Goal: Task Accomplishment & Management: Use online tool/utility

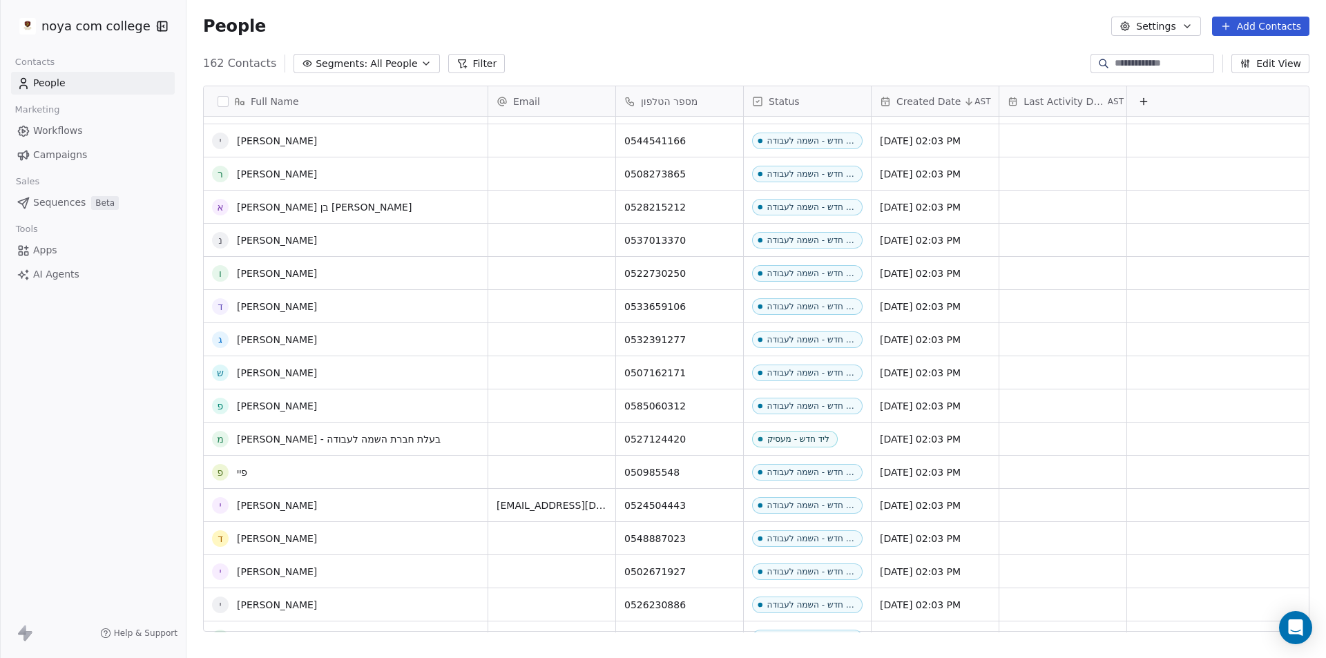
scroll to position [4854, 0]
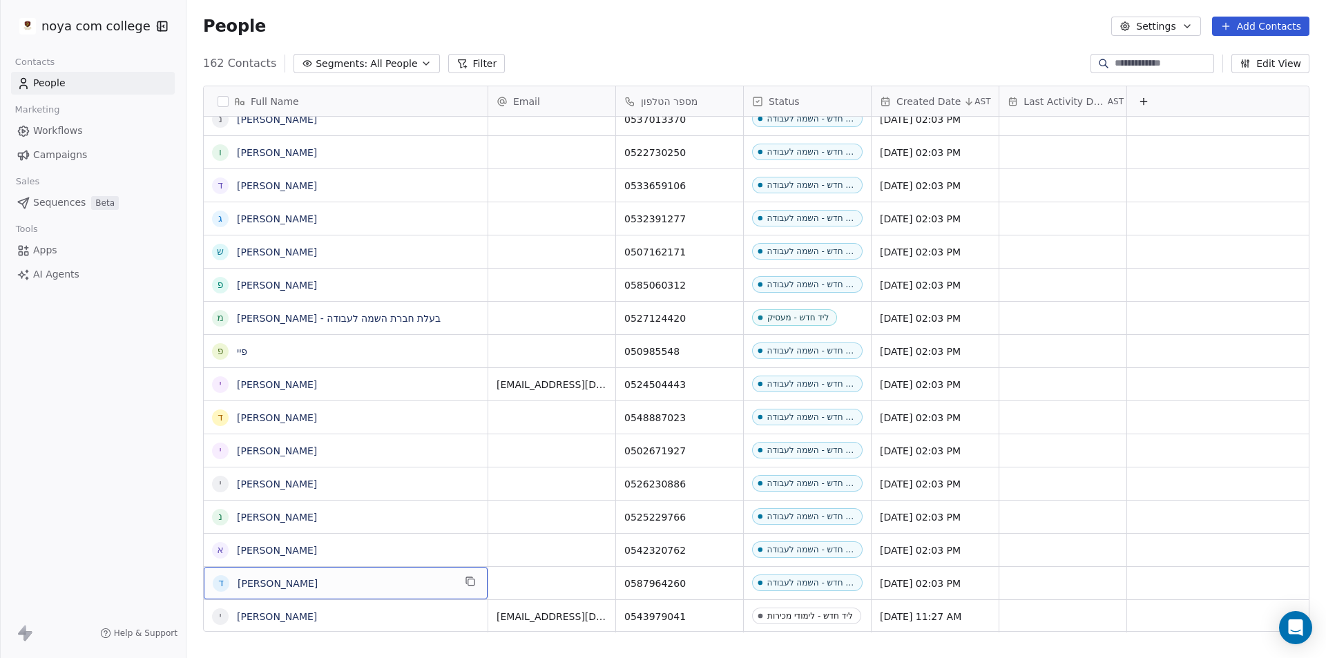
click at [316, 571] on div "ד דוד אליצור" at bounding box center [346, 583] width 284 height 32
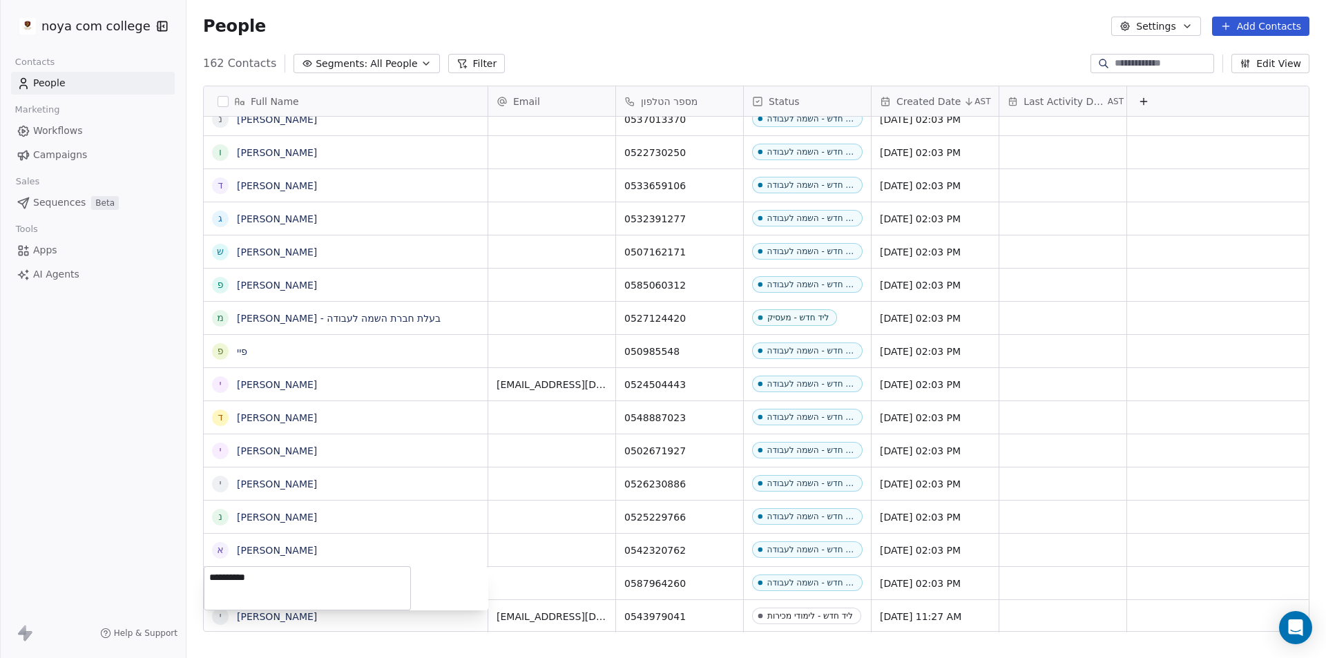
click at [469, 587] on div "**********" at bounding box center [346, 588] width 285 height 44
click at [469, 584] on div "**********" at bounding box center [346, 588] width 285 height 44
click at [451, 581] on div "**********" at bounding box center [346, 588] width 285 height 44
click at [452, 581] on div "**********" at bounding box center [346, 588] width 285 height 44
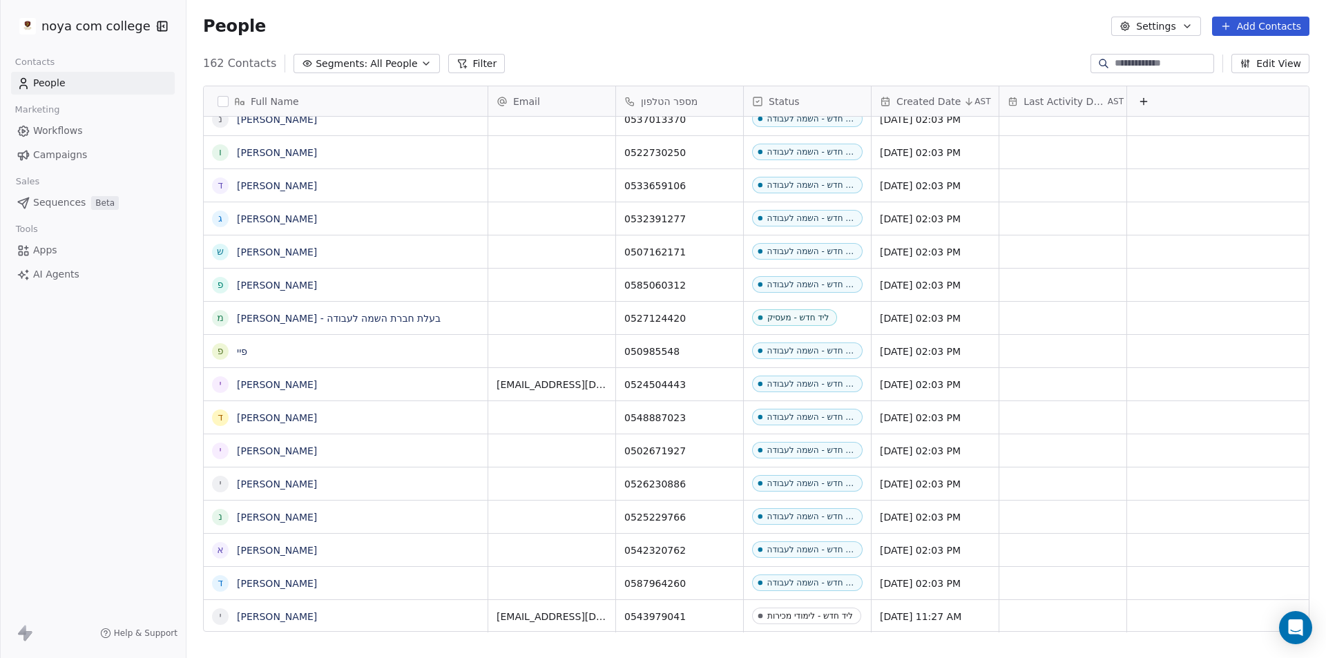
click at [136, 573] on html "noya com college Contacts People Marketing Workflows Campaigns Sales Sequences …" at bounding box center [663, 329] width 1326 height 658
click at [222, 581] on button "grid" at bounding box center [220, 583] width 11 height 11
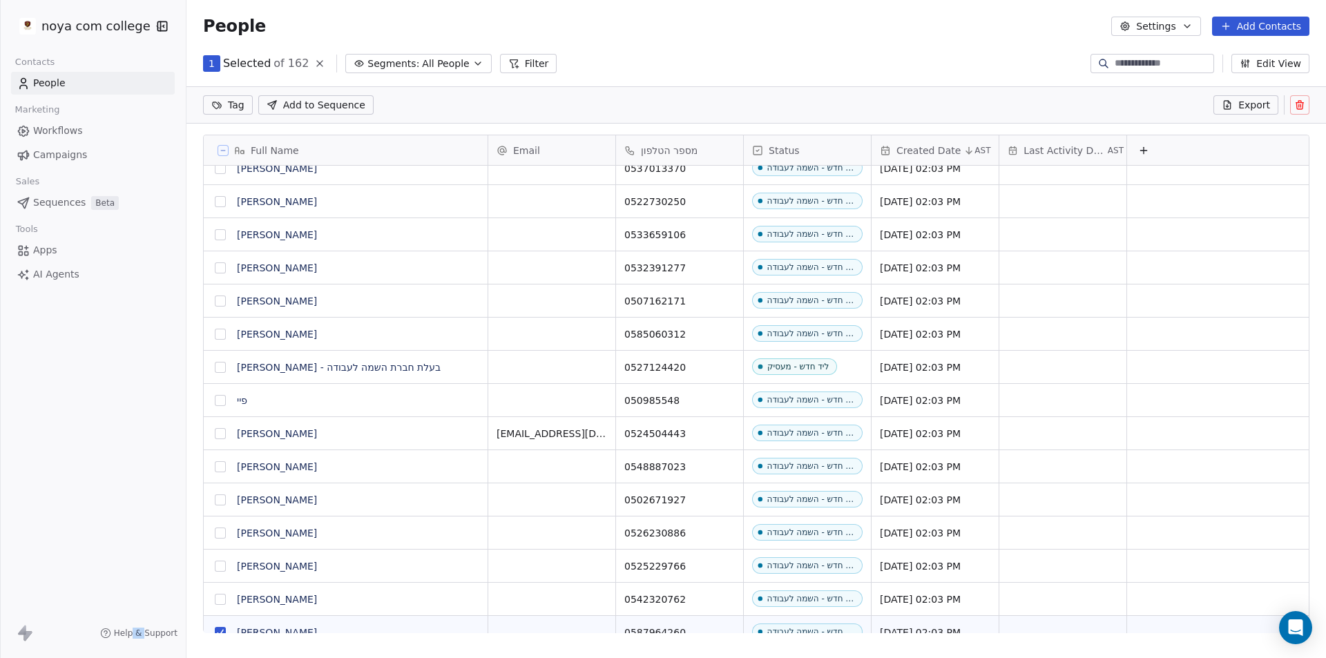
scroll to position [520, 1129]
click at [150, 539] on div "noya com college Contacts People Marketing Workflows Campaigns Sales Sequences …" at bounding box center [93, 329] width 186 height 658
click at [21, 445] on div "noya com college Contacts People Marketing Workflows Campaigns Sales Sequences …" at bounding box center [663, 329] width 1326 height 658
click at [28, 446] on div "noya com college Contacts People Marketing Workflows Campaigns Sales Sequences …" at bounding box center [93, 329] width 186 height 658
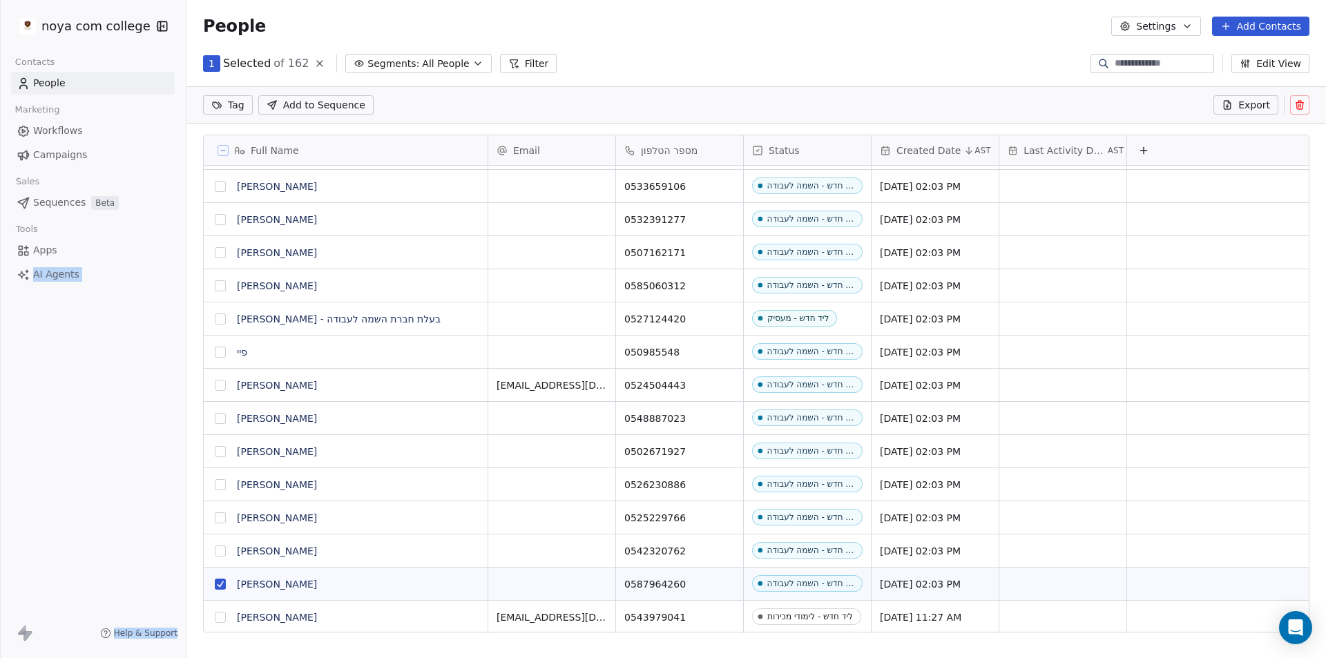
click at [82, 493] on div "noya com college Contacts People Marketing Workflows Campaigns Sales Sequences …" at bounding box center [93, 329] width 186 height 658
click at [84, 488] on div "noya com college Contacts People Marketing Workflows Campaigns Sales Sequences …" at bounding box center [93, 329] width 186 height 658
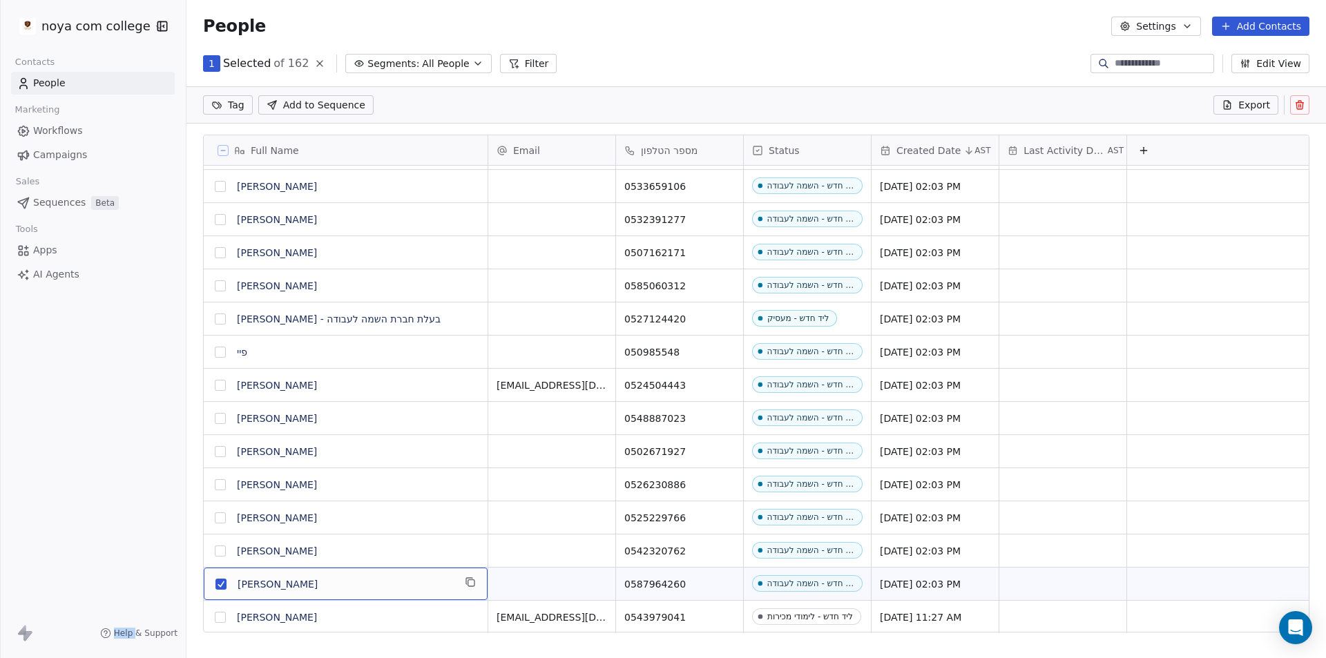
click at [371, 581] on span "[PERSON_NAME]" at bounding box center [346, 584] width 216 height 14
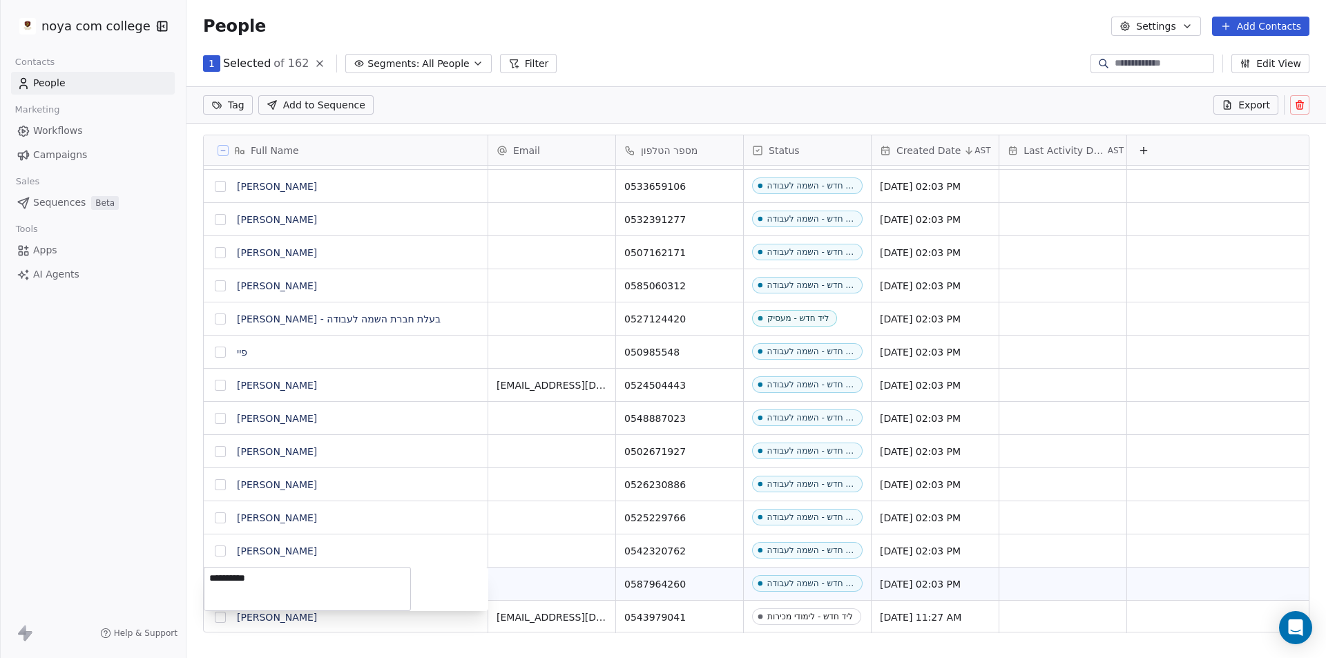
click at [371, 581] on textarea "**********" at bounding box center [307, 589] width 206 height 43
click at [459, 586] on div "**********" at bounding box center [346, 589] width 285 height 44
click at [715, 583] on html "noya com college Contacts People Marketing Workflows Campaigns Sales Sequences …" at bounding box center [663, 329] width 1326 height 658
click at [80, 496] on div "noya com college Contacts People Marketing Workflows Campaigns Sales Sequences …" at bounding box center [93, 329] width 186 height 658
click at [162, 173] on div "Sales" at bounding box center [93, 181] width 164 height 19
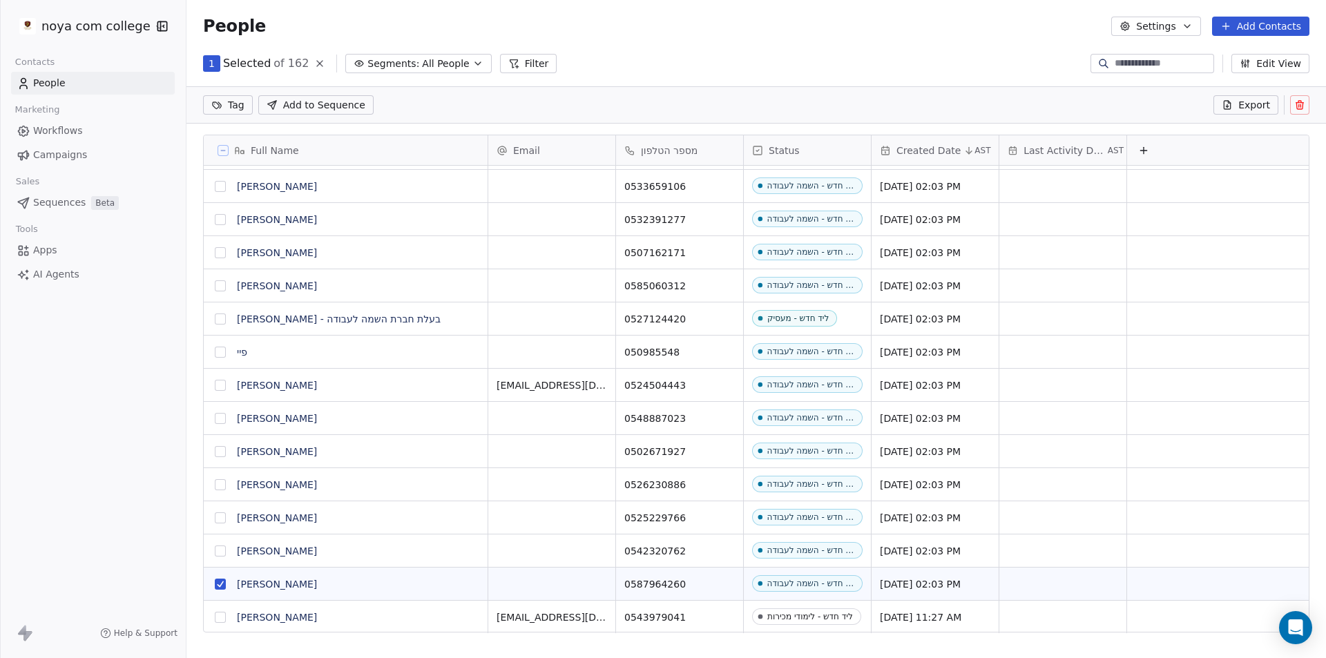
click at [210, 61] on span "1" at bounding box center [212, 64] width 6 height 14
click at [168, 250] on link "Apps" at bounding box center [93, 250] width 164 height 23
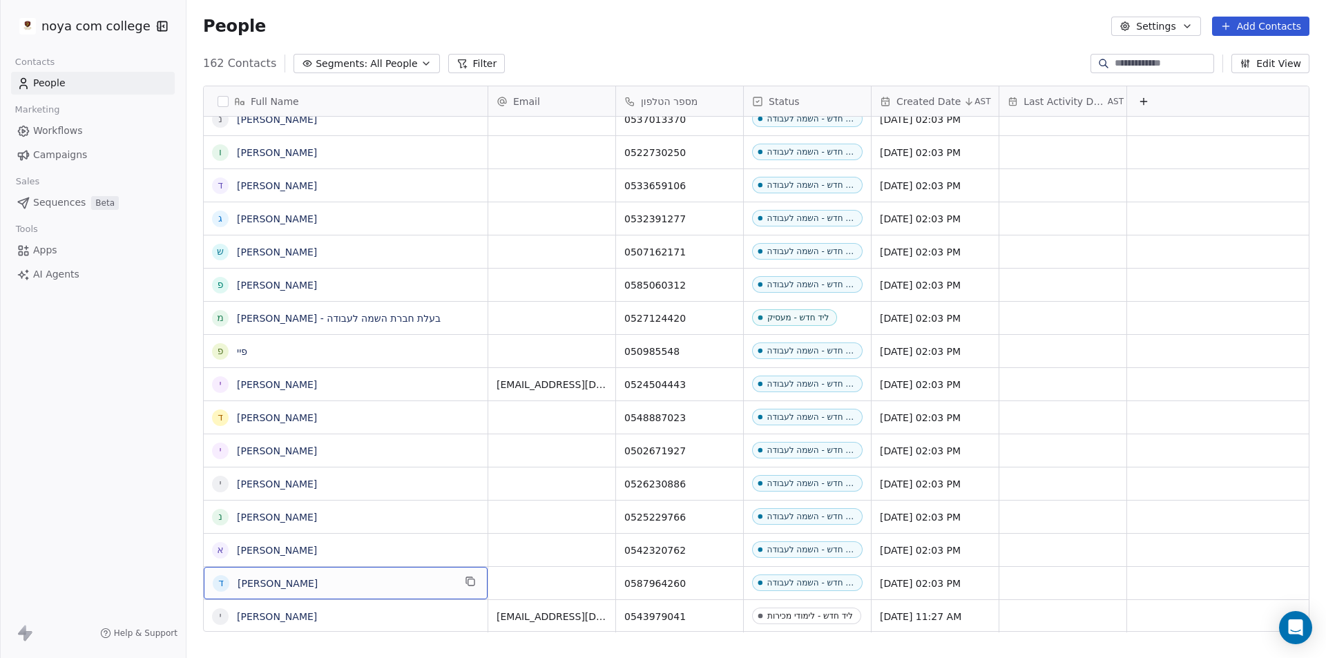
click at [432, 585] on span "[PERSON_NAME]" at bounding box center [346, 584] width 216 height 14
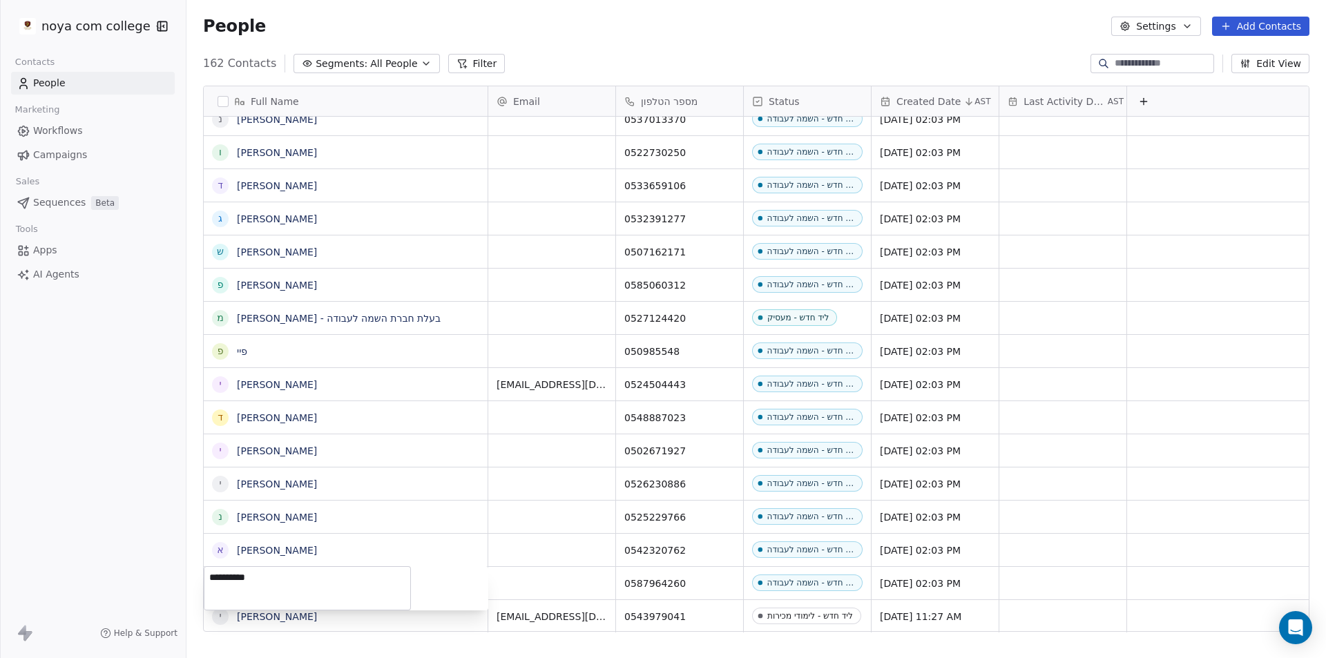
click at [432, 585] on div "**********" at bounding box center [346, 588] width 285 height 44
click at [93, 532] on html "noya com college Contacts People Marketing Workflows Campaigns Sales Sequences …" at bounding box center [663, 329] width 1326 height 658
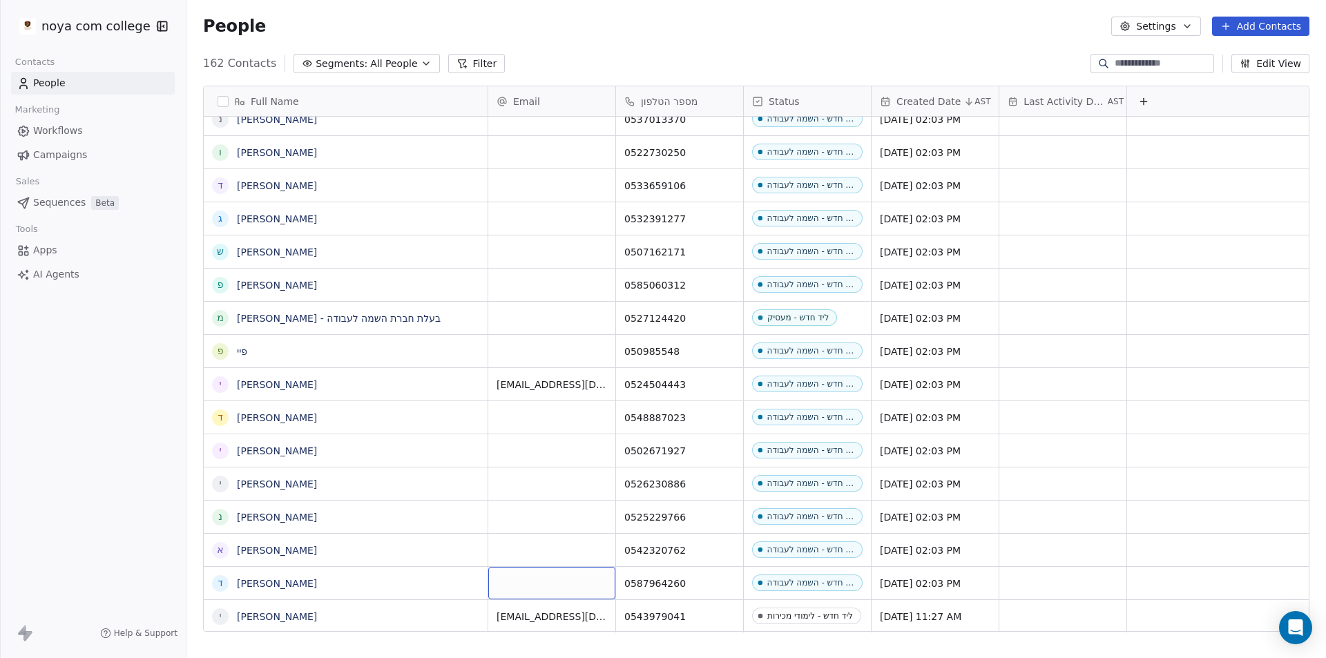
click at [548, 581] on div "grid" at bounding box center [551, 583] width 127 height 32
click at [0, 509] on html "noya com college Contacts People Marketing Workflows Campaigns Sales Sequences …" at bounding box center [663, 329] width 1326 height 658
click at [0, 0] on button "grid" at bounding box center [0, 0] width 0 height 0
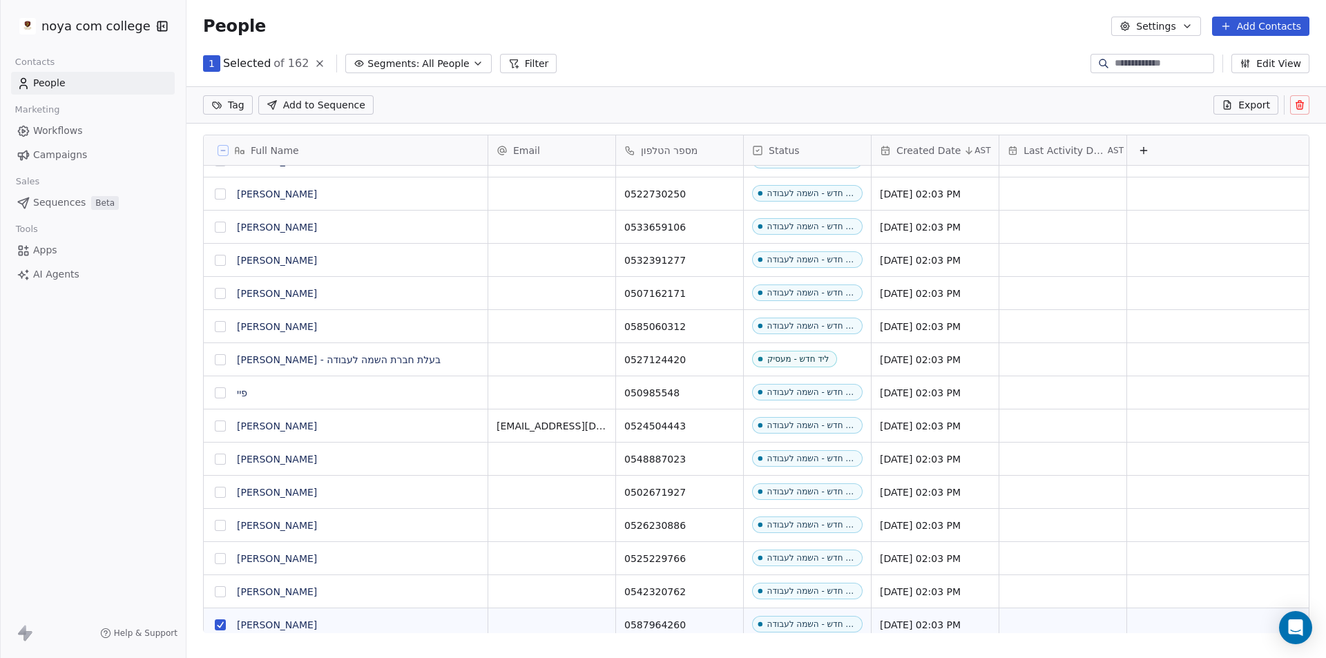
click at [220, 627] on button "grid" at bounding box center [220, 624] width 11 height 11
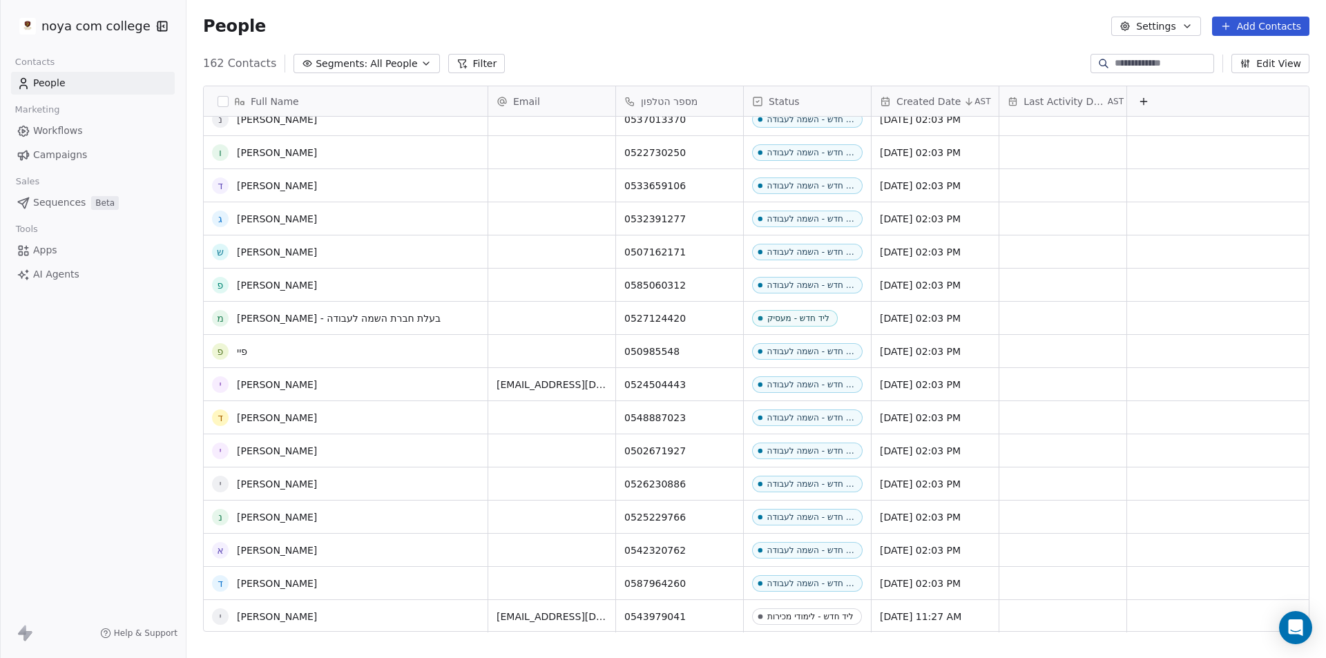
click at [87, 513] on div "noya com college Contacts People Marketing Workflows Campaigns Sales Sequences …" at bounding box center [93, 329] width 186 height 658
click at [450, 591] on div "ד דוד אליצור" at bounding box center [333, 583] width 241 height 17
click at [450, 591] on div "**********" at bounding box center [346, 588] width 285 height 44
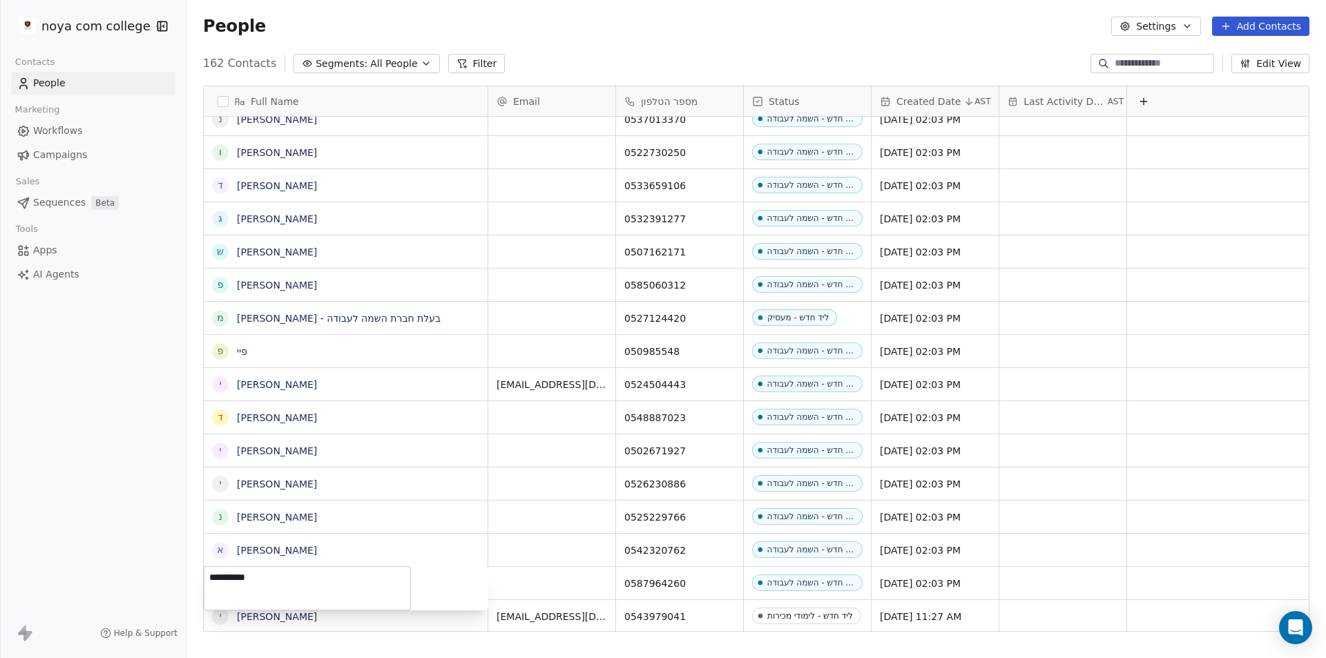
click at [450, 591] on div "**********" at bounding box center [346, 588] width 285 height 44
click at [47, 527] on html "noya com college Contacts People Marketing Workflows Campaigns Sales Sequences …" at bounding box center [663, 329] width 1326 height 658
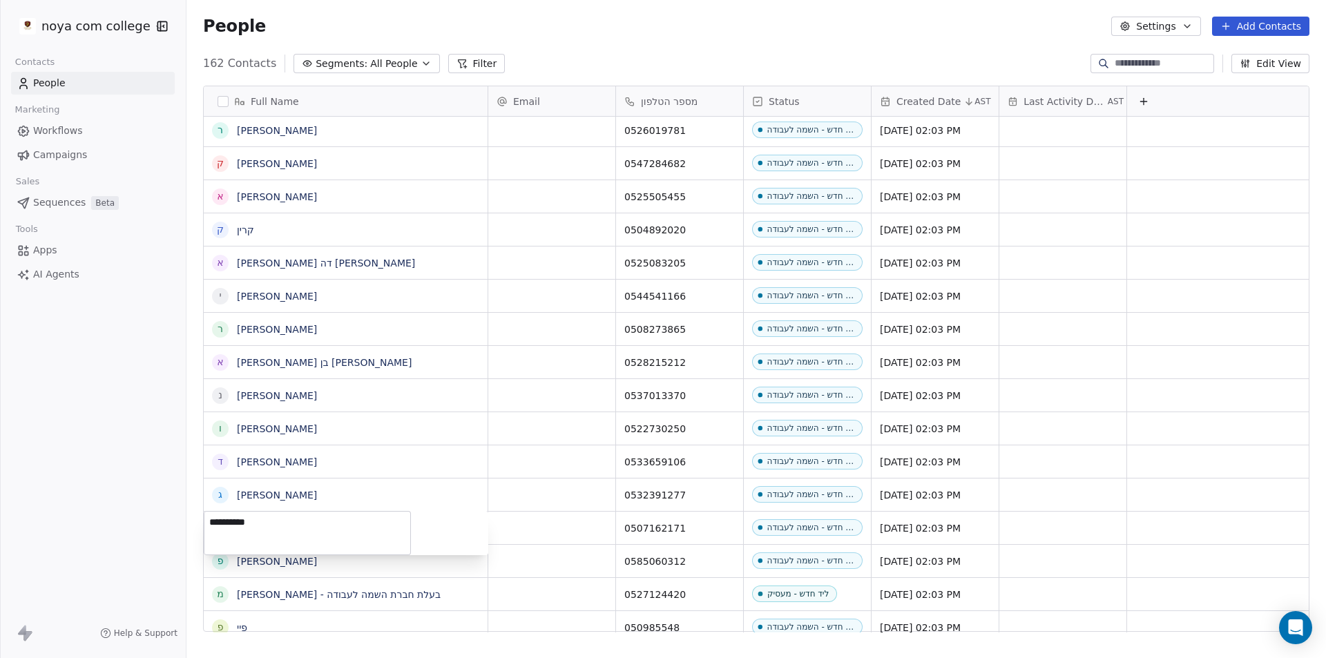
click at [3, 485] on html "noya com college Contacts People Marketing Workflows Campaigns Sales Sequences …" at bounding box center [663, 329] width 1326 height 658
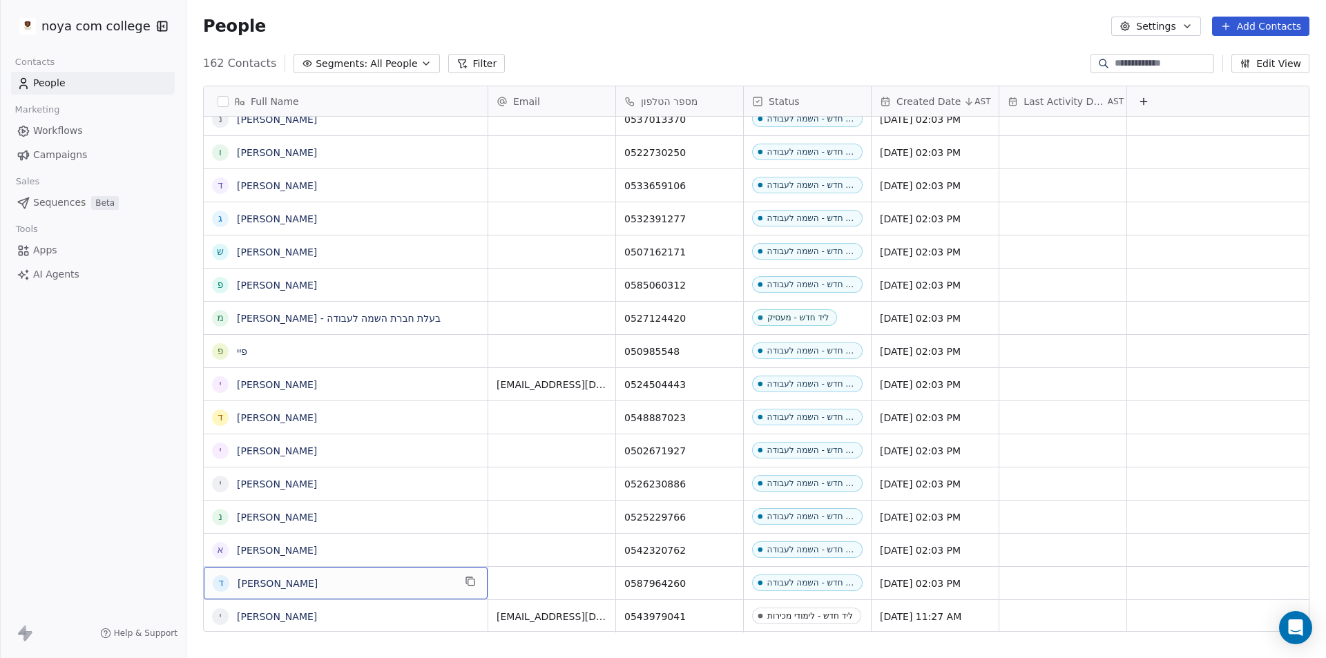
click at [343, 577] on span "[PERSON_NAME]" at bounding box center [346, 584] width 216 height 14
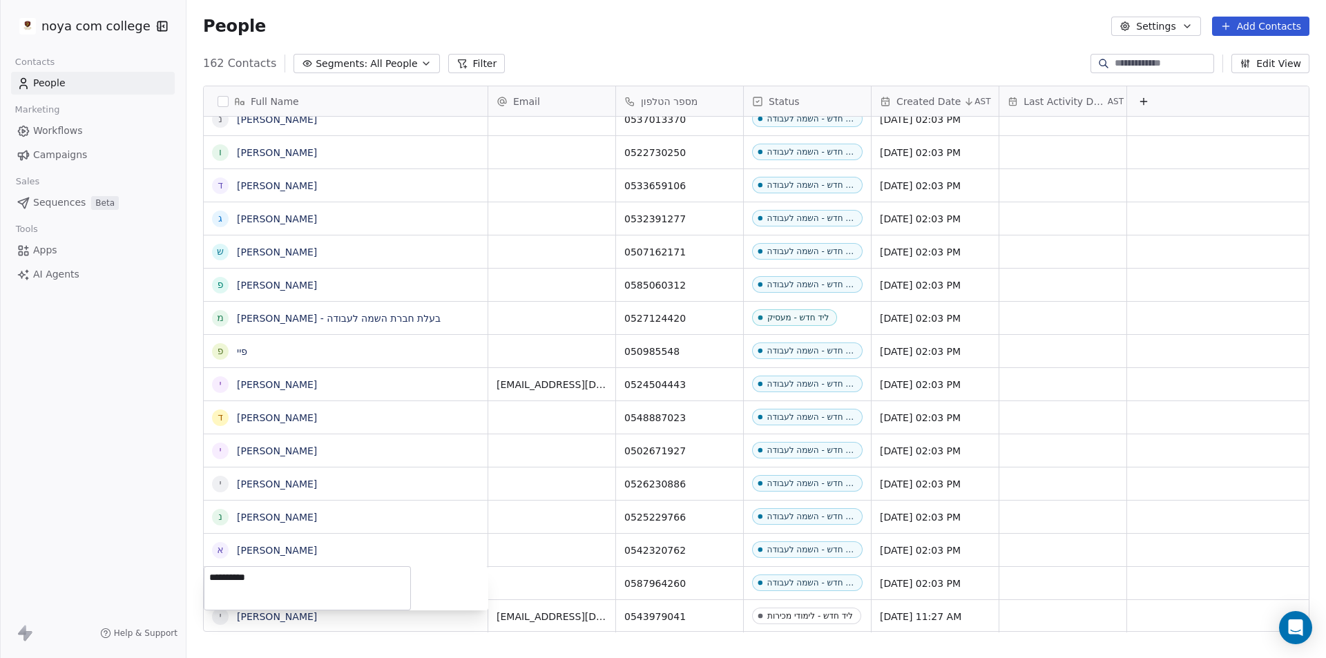
click at [0, 459] on html "noya com college Contacts People Marketing Workflows Campaigns Sales Sequences …" at bounding box center [663, 329] width 1326 height 658
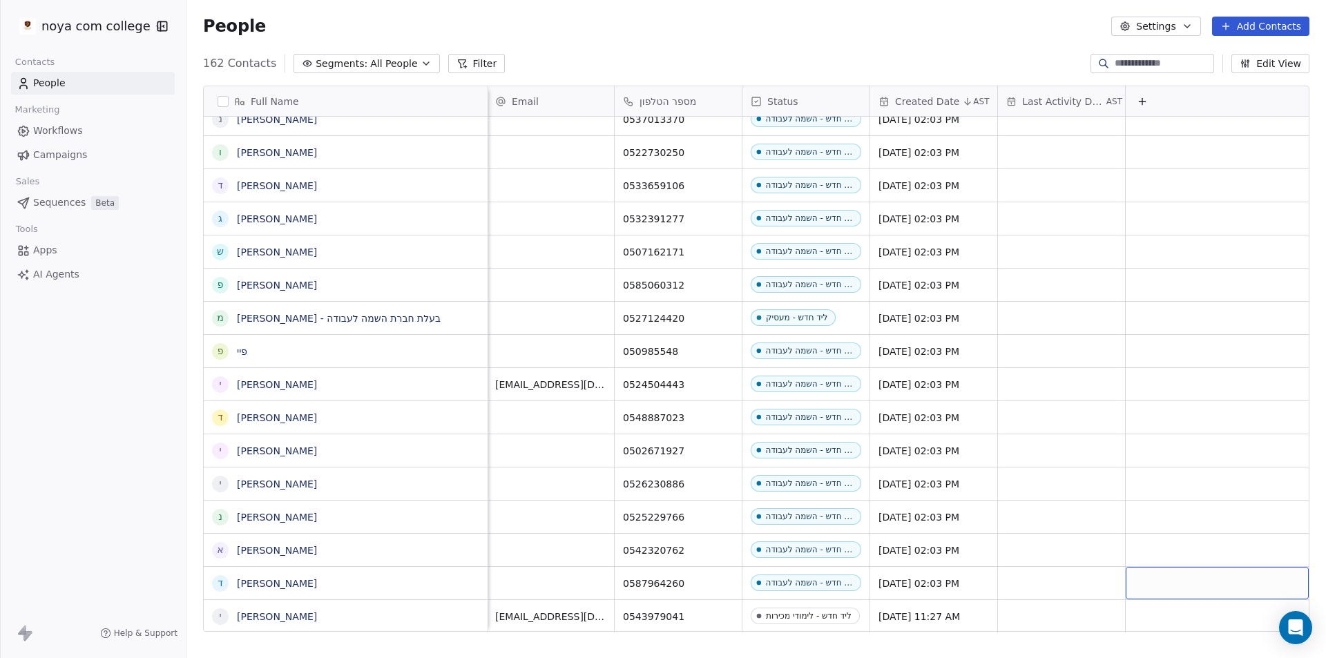
click at [1193, 578] on div "grid" at bounding box center [1217, 583] width 183 height 32
click at [77, 474] on html "noya com college Contacts People Marketing Workflows Campaigns Sales Sequences …" at bounding box center [663, 329] width 1326 height 658
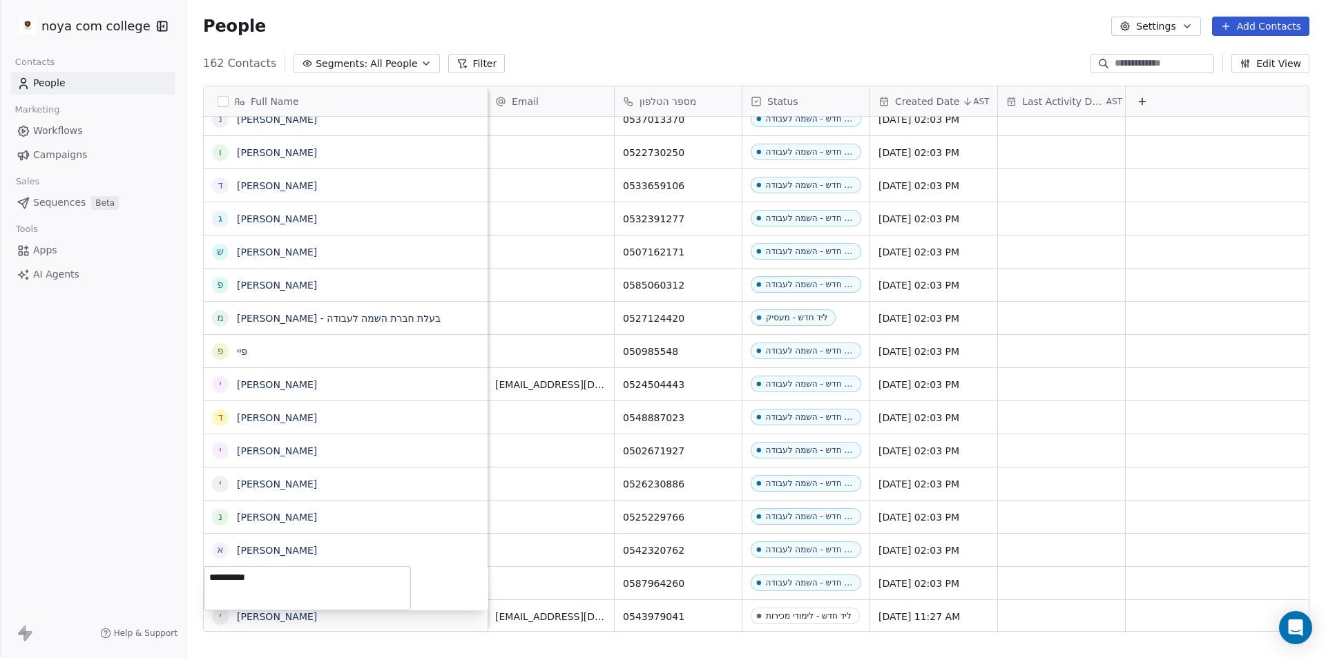
click at [402, 581] on textarea "**********" at bounding box center [307, 588] width 206 height 43
click at [16, 402] on html "noya com college Contacts People Marketing Workflows Campaigns Sales Sequences …" at bounding box center [663, 329] width 1326 height 658
click at [72, 410] on div "noya com college Contacts People Marketing Workflows Campaigns Sales Sequences …" at bounding box center [93, 329] width 186 height 658
click at [73, 410] on div "noya com college Contacts People Marketing Workflows Campaigns Sales Sequences …" at bounding box center [93, 329] width 186 height 658
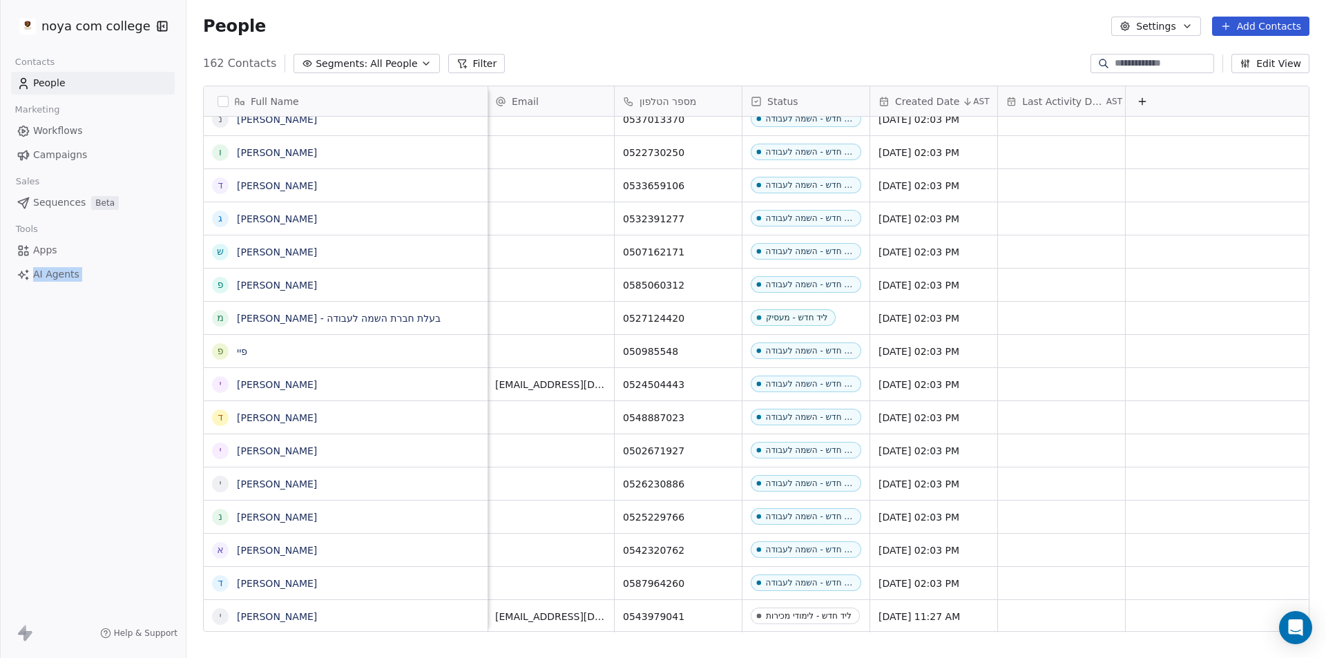
click at [75, 403] on div "noya com college Contacts People Marketing Workflows Campaigns Sales Sequences …" at bounding box center [93, 329] width 186 height 658
click at [279, 581] on link "[PERSON_NAME]" at bounding box center [277, 583] width 80 height 11
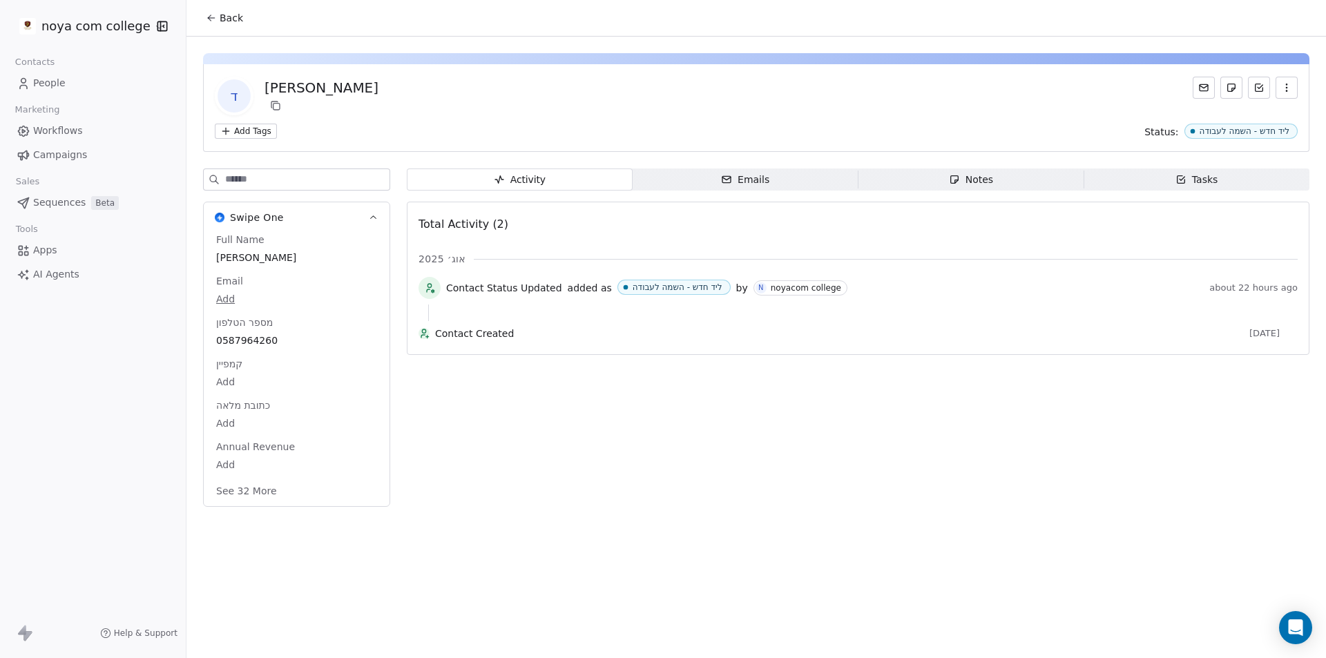
click at [727, 187] on span "Emails Emails" at bounding box center [746, 180] width 226 height 22
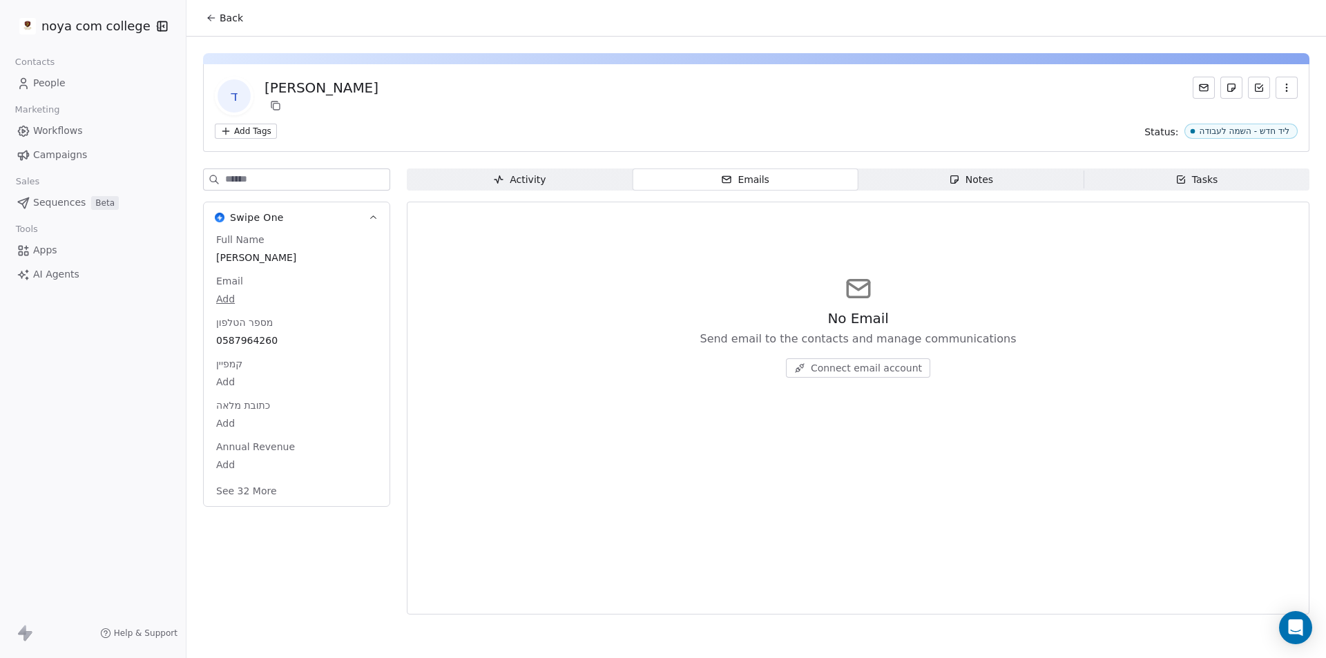
click at [1207, 181] on div "Tasks" at bounding box center [1196, 180] width 43 height 15
click at [1002, 184] on span "Notes Notes" at bounding box center [971, 180] width 226 height 22
click at [549, 177] on span "Activity Activity" at bounding box center [520, 180] width 226 height 22
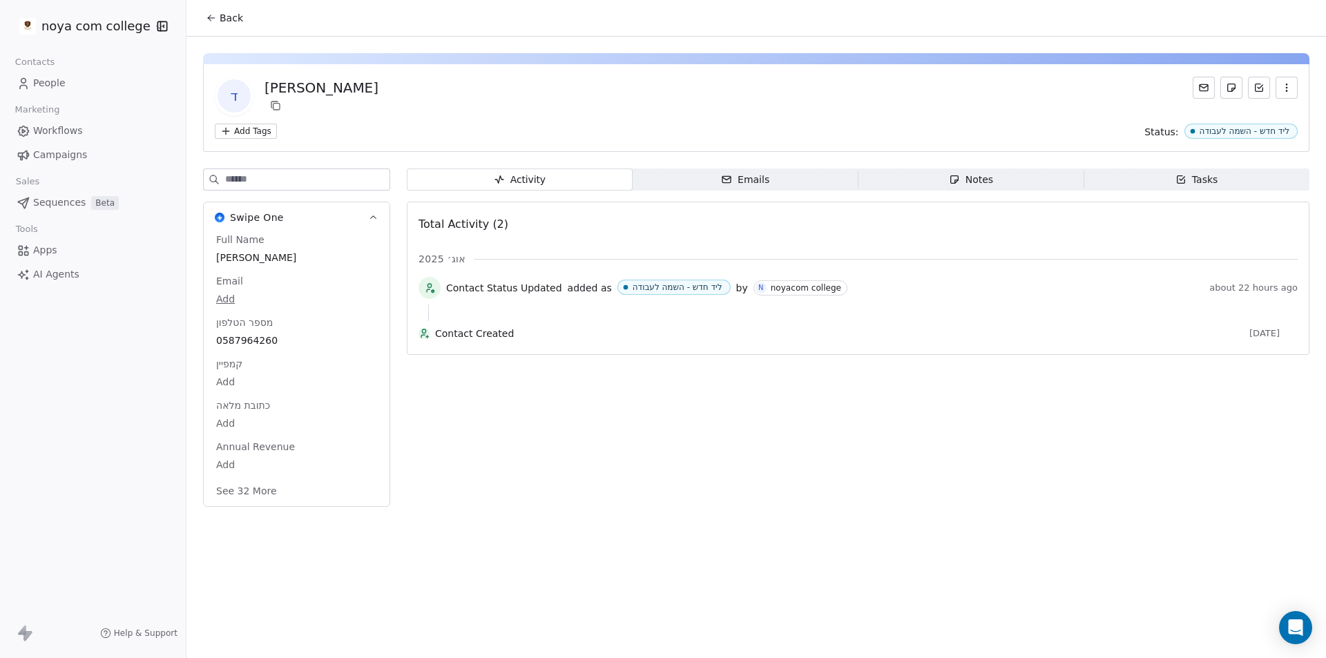
click at [293, 82] on div "[PERSON_NAME]" at bounding box center [321, 87] width 114 height 19
click at [1208, 88] on icon at bounding box center [1204, 87] width 8 height 6
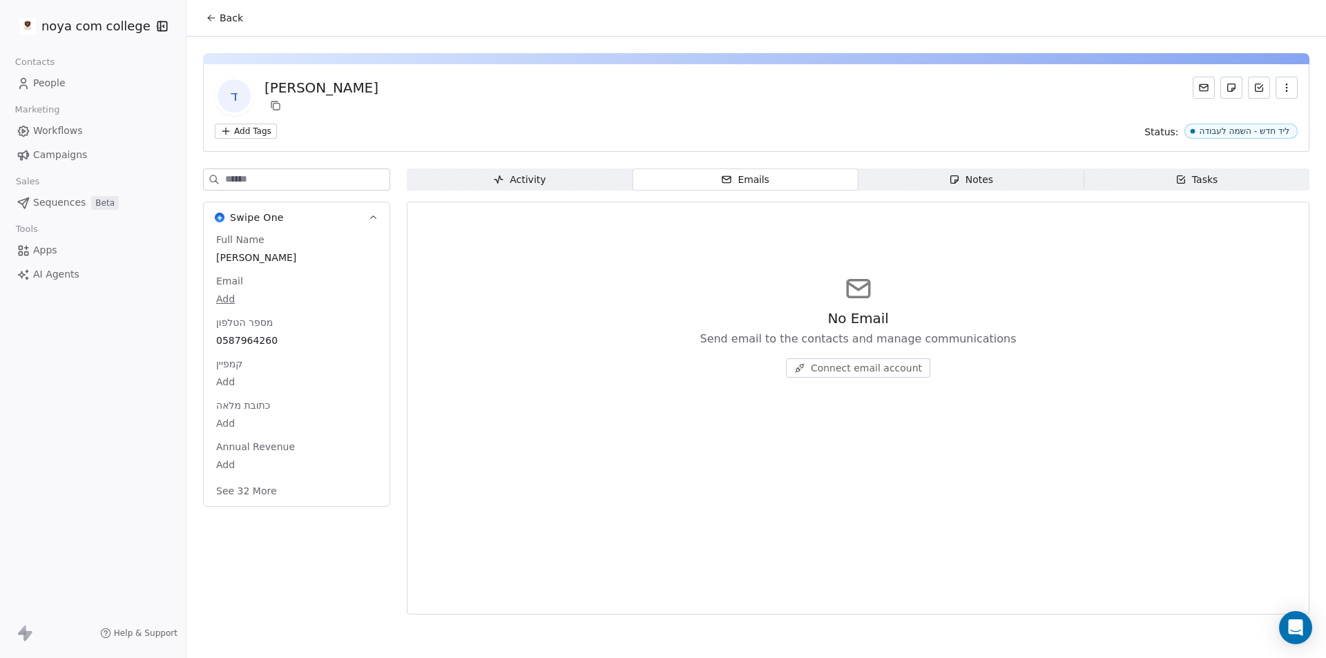
click at [97, 352] on div "noya com college Contacts People Marketing Workflows Campaigns Sales Sequences …" at bounding box center [93, 329] width 186 height 658
click at [599, 442] on div "No Email Send email to the contacts and manage communications Connect email acc…" at bounding box center [857, 408] width 879 height 395
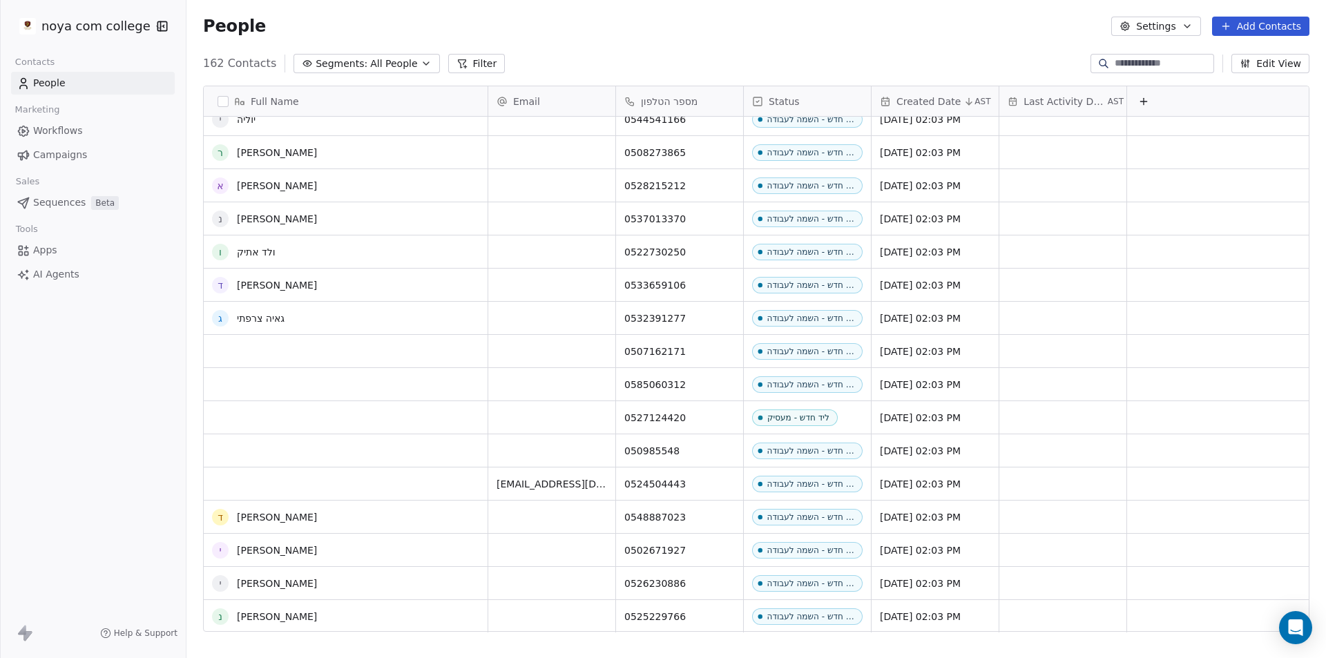
scroll to position [4854, 0]
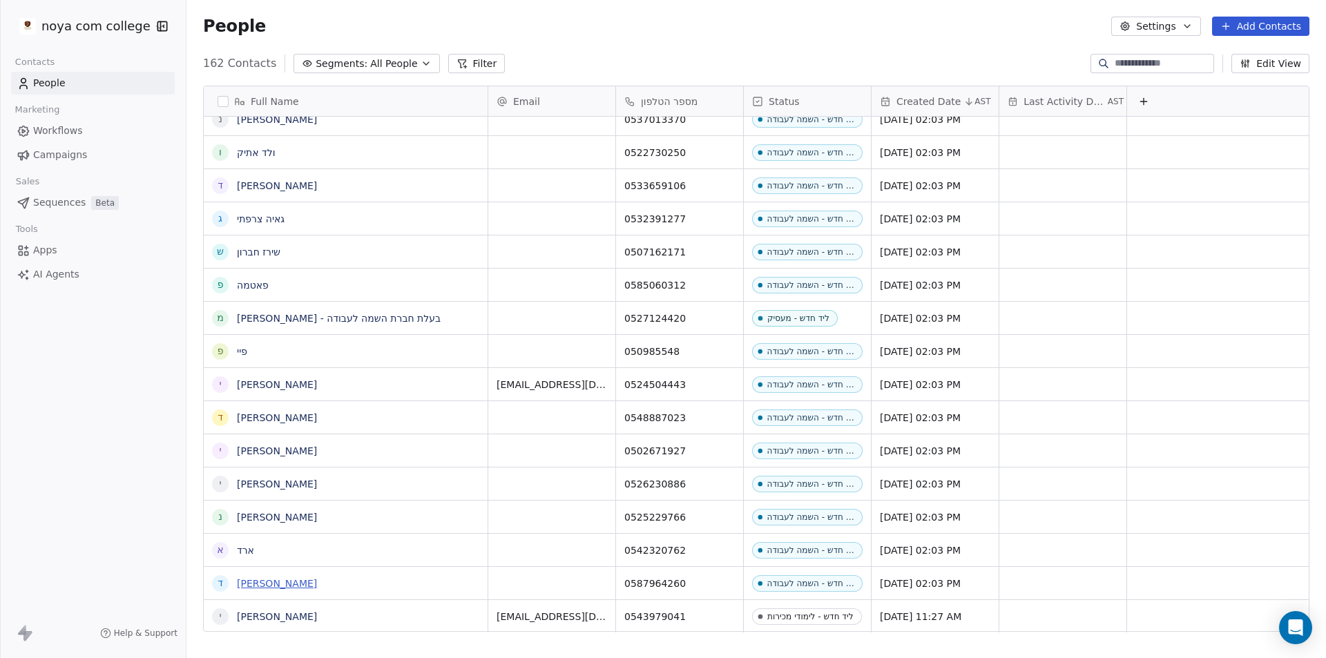
click at [267, 584] on link "[PERSON_NAME]" at bounding box center [277, 583] width 80 height 11
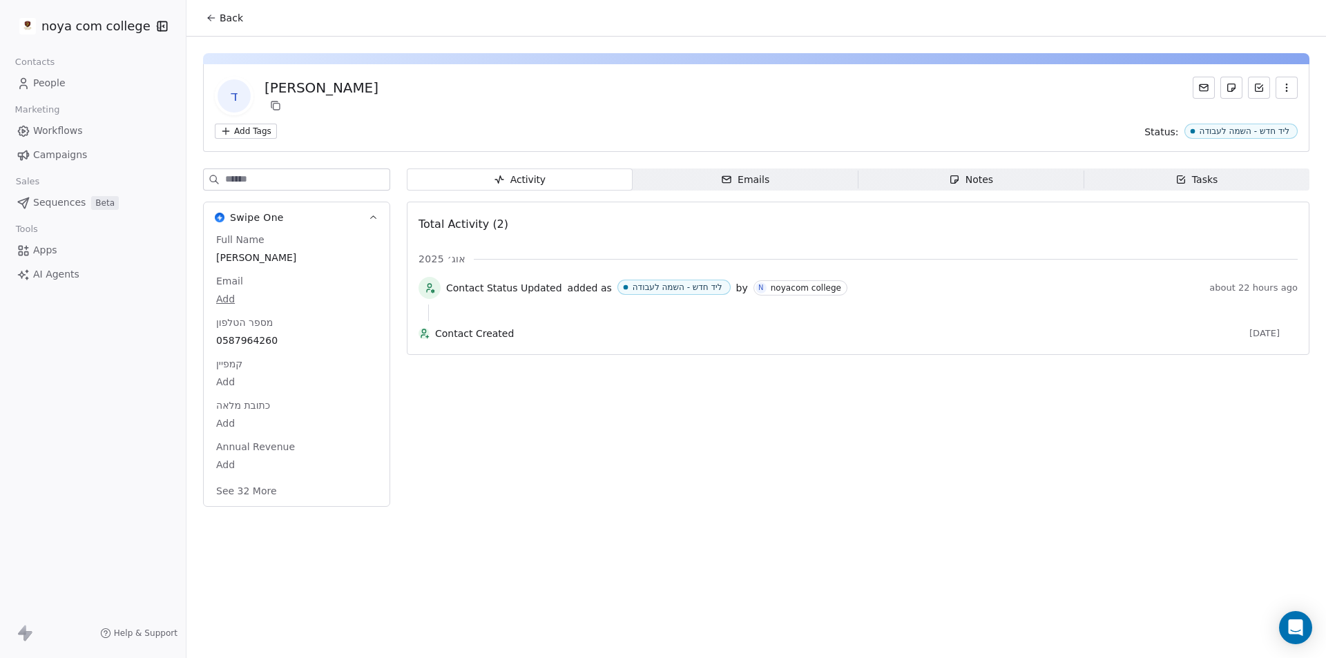
click at [425, 333] on icon at bounding box center [423, 330] width 3 height 3
click at [676, 435] on div "Activity Activity Emails Emails Notes Notes Tasks Tasks Total Activity (2) אוג׳…" at bounding box center [858, 342] width 903 height 347
click at [1247, 291] on span "about 22 hours ago" at bounding box center [1253, 287] width 88 height 11
click at [1037, 573] on div "Back ד [PERSON_NAME] Add Tags Status: ליד חדש - השמה לעבודה Swipe One Full Name…" at bounding box center [755, 329] width 1139 height 658
click at [54, 244] on span "Apps" at bounding box center [45, 250] width 24 height 15
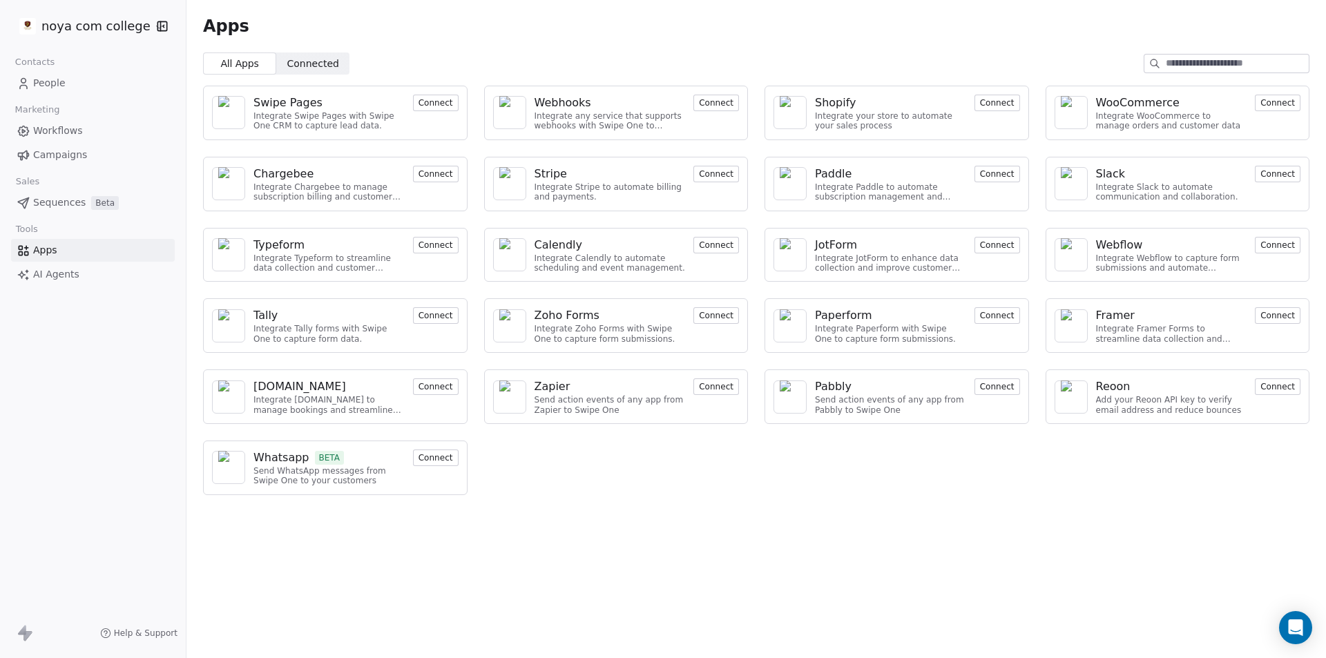
click at [445, 456] on button "Connect" at bounding box center [436, 458] width 46 height 17
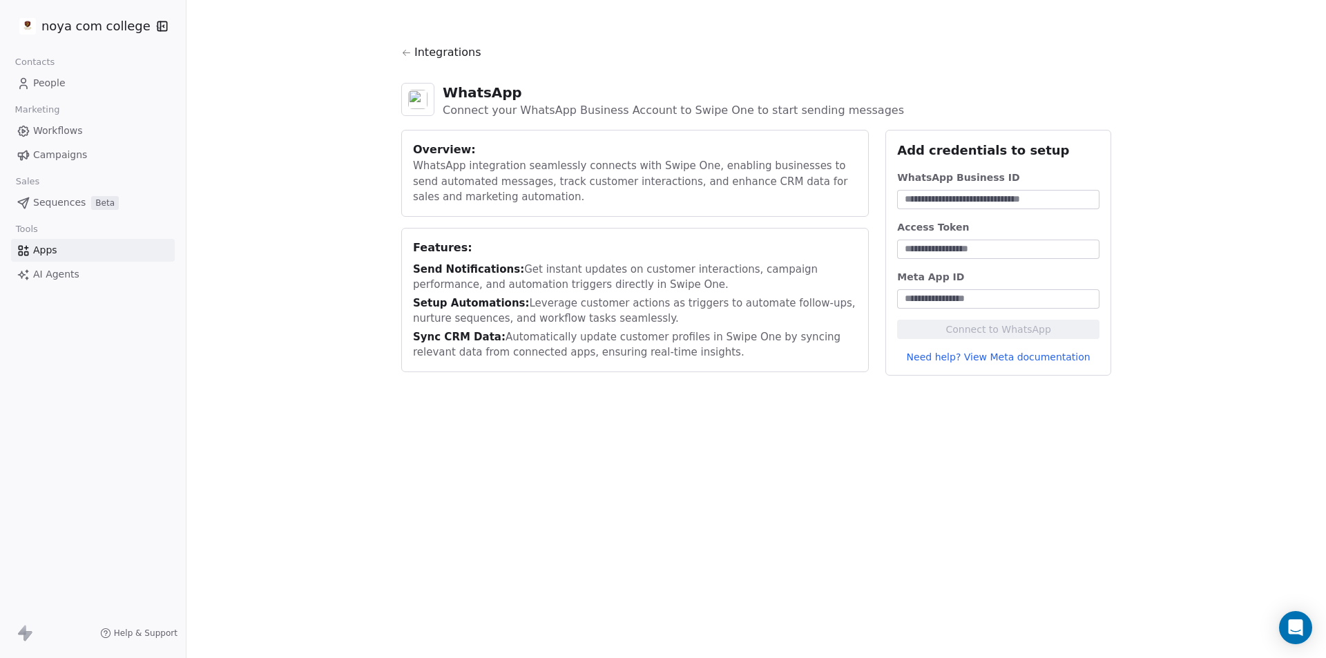
click at [963, 204] on input at bounding box center [998, 200] width 197 height 14
click at [986, 267] on div "WhatsApp Business ID Access Token Meta App ID Connect to WhatsApp Need help? Vi…" at bounding box center [998, 267] width 202 height 193
click at [996, 249] on input at bounding box center [998, 249] width 197 height 14
click at [1004, 296] on input at bounding box center [998, 299] width 197 height 14
click at [984, 210] on div "WhatsApp Business ID Access Token Meta App ID Connect to WhatsApp Need help? Vi…" at bounding box center [998, 267] width 202 height 193
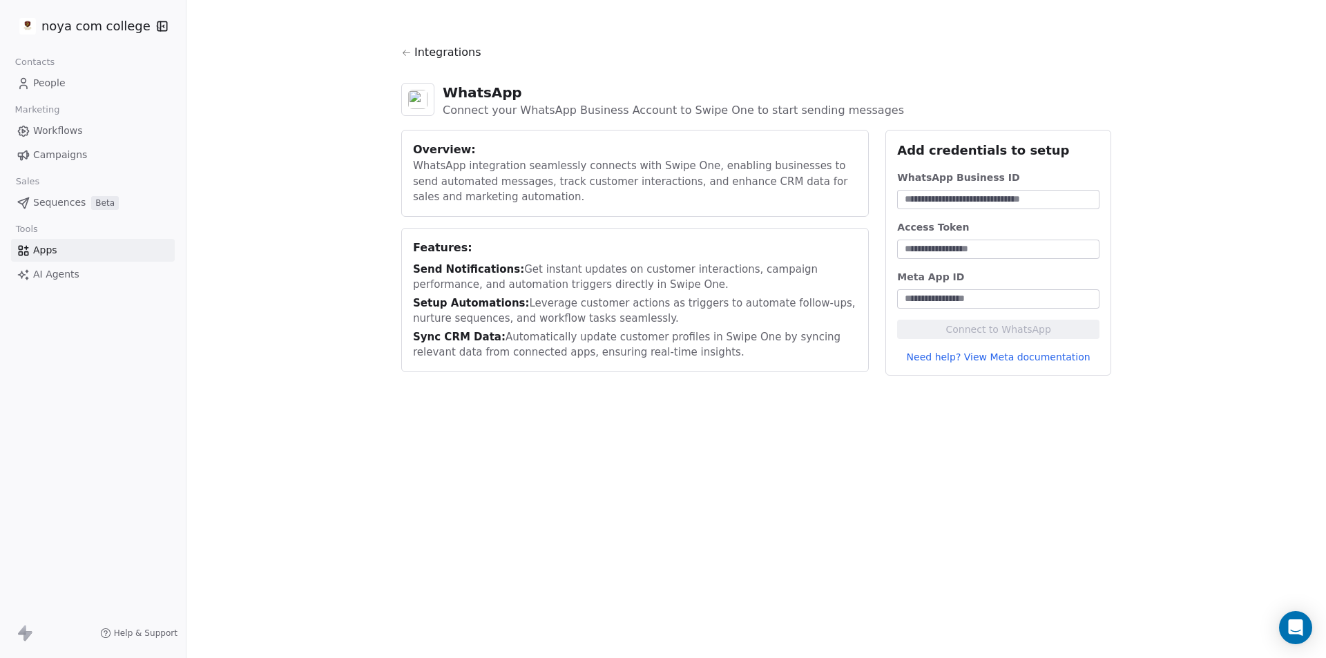
click at [997, 195] on input at bounding box center [998, 200] width 197 height 14
click at [68, 75] on link "People" at bounding box center [93, 83] width 164 height 23
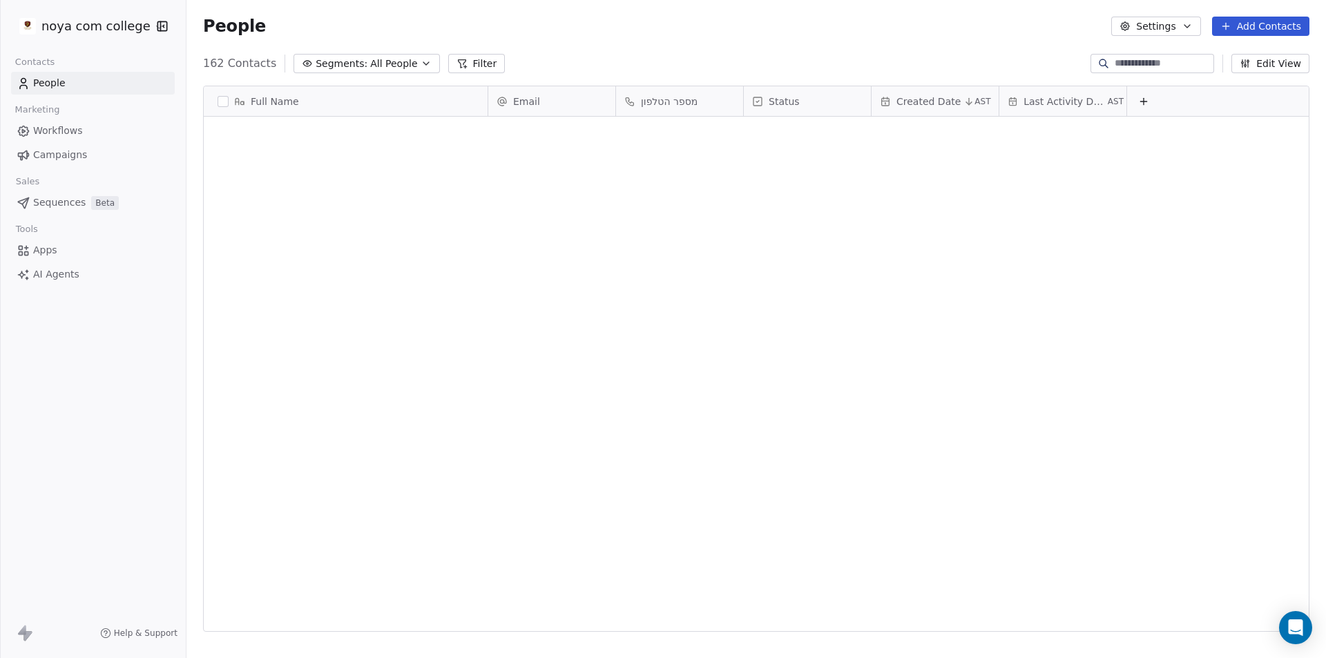
scroll to position [568, 1129]
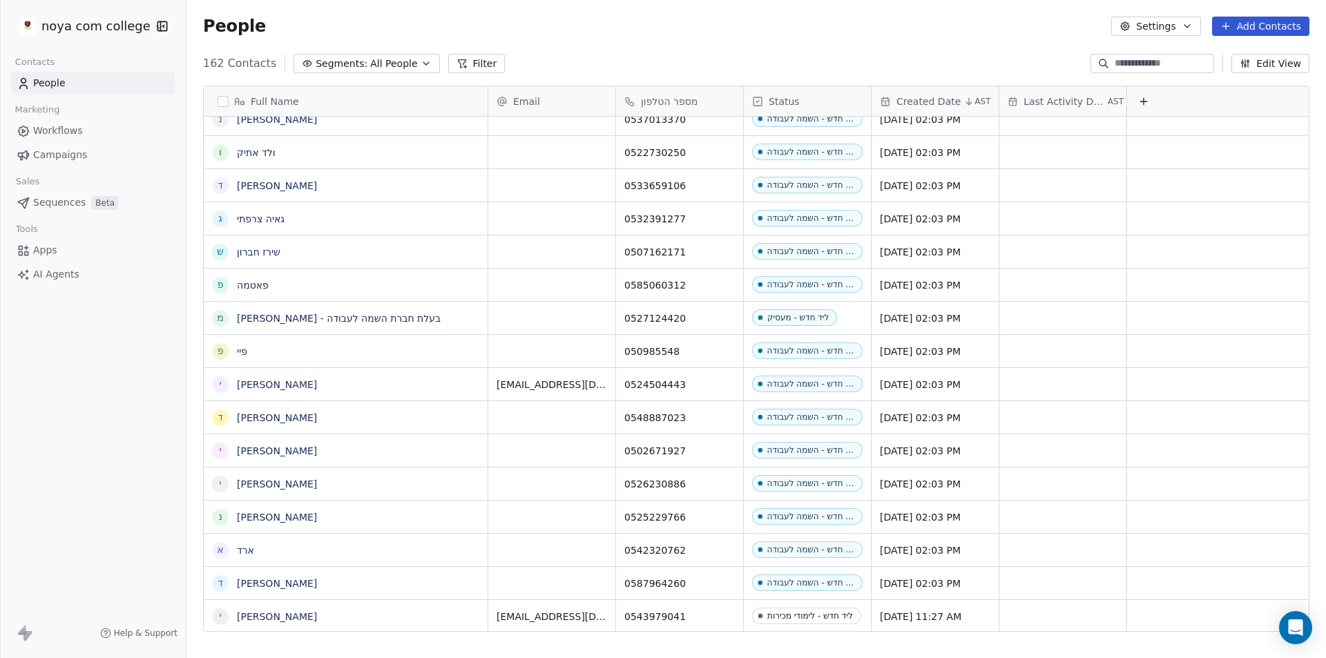
drag, startPoint x: 369, startPoint y: 441, endPoint x: 633, endPoint y: 53, distance: 469.1
click at [633, 53] on div "162 Contacts Segments: All People Filter Edit View" at bounding box center [755, 63] width 1139 height 22
click at [252, 586] on link "[PERSON_NAME]" at bounding box center [277, 583] width 80 height 11
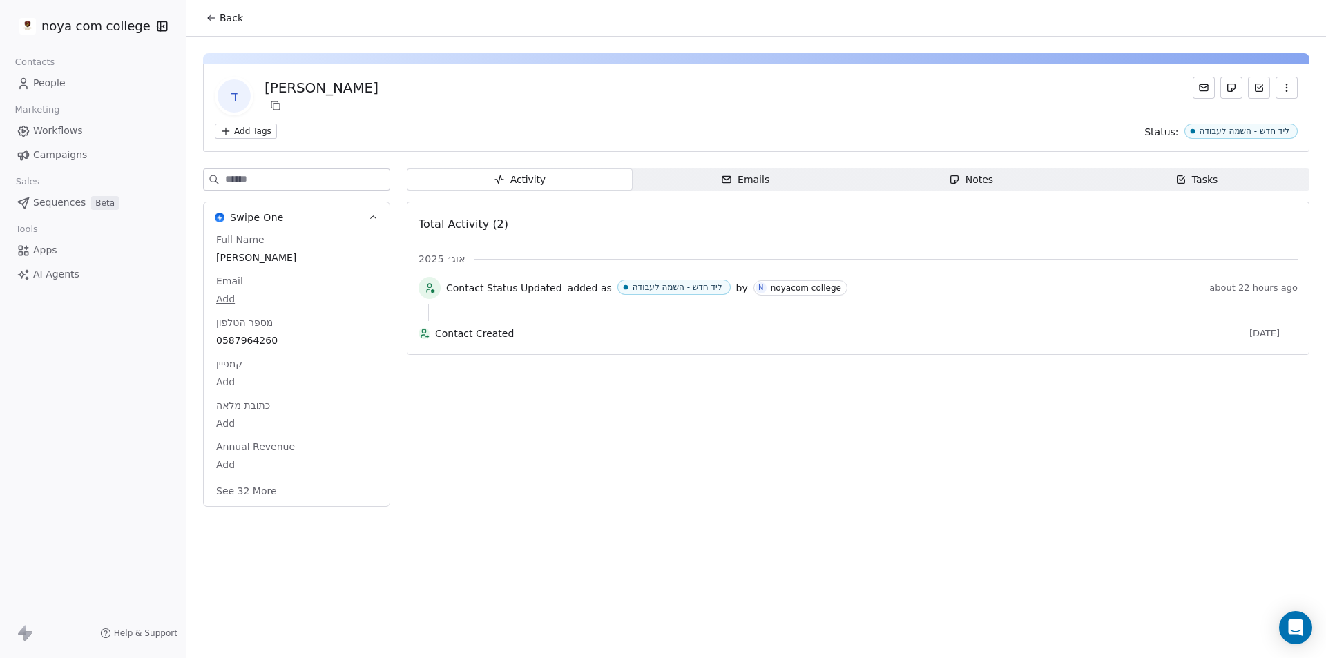
click at [50, 247] on span "Apps" at bounding box center [45, 250] width 24 height 15
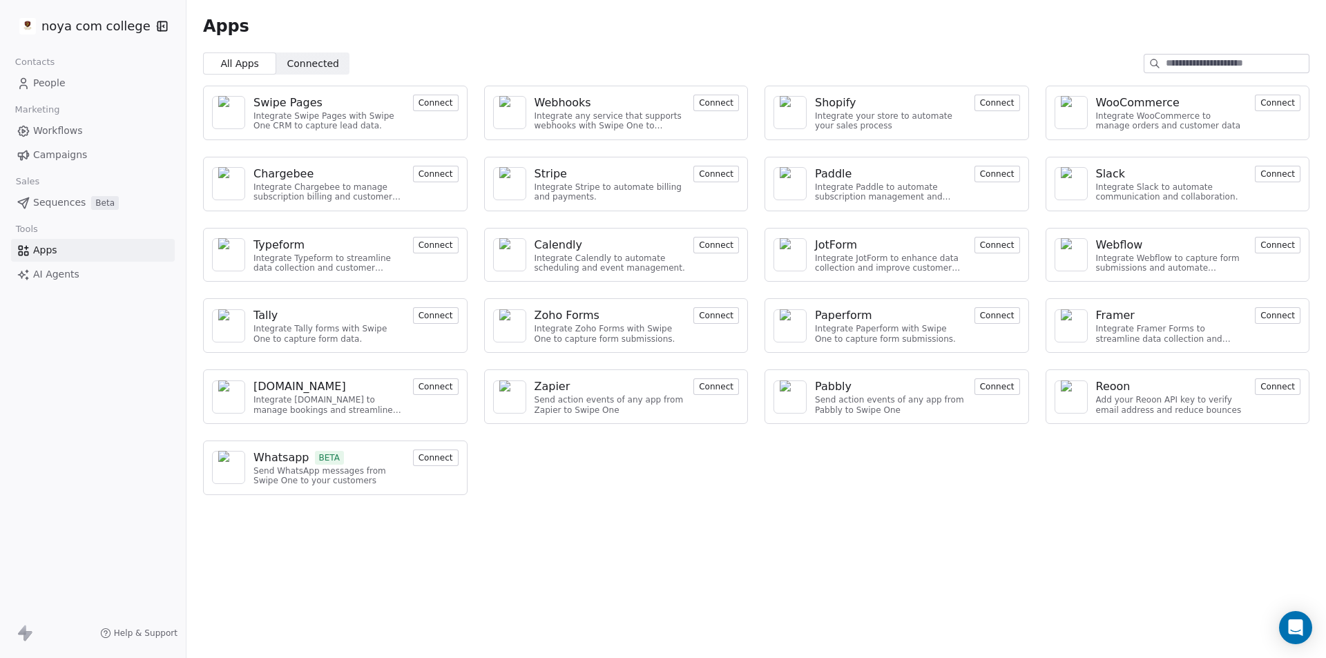
click at [452, 454] on button "Connect" at bounding box center [436, 458] width 46 height 17
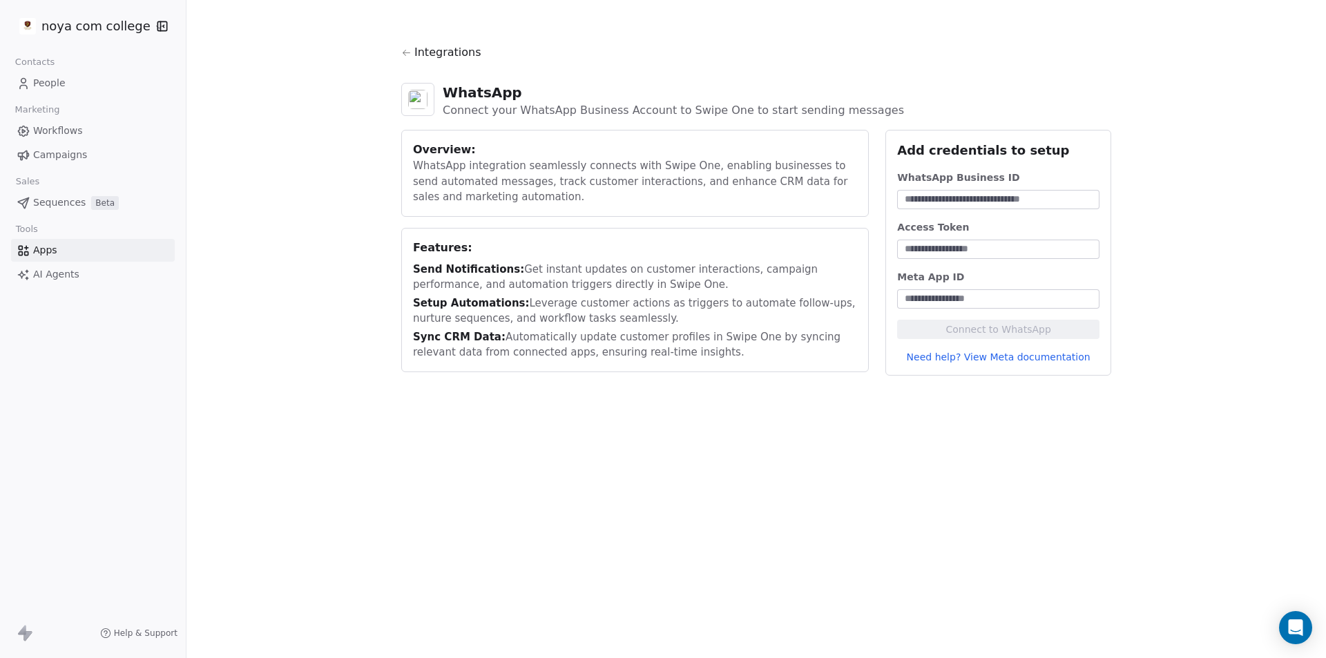
click at [955, 195] on input at bounding box center [998, 200] width 197 height 14
click at [1004, 256] on div at bounding box center [998, 249] width 202 height 19
click at [1010, 297] on input at bounding box center [998, 299] width 197 height 14
click at [948, 356] on link "Need help? View Meta documentation" at bounding box center [998, 357] width 202 height 14
click at [592, 364] on div "Features: Send Notifications: Get instant updates on customer interactions, cam…" at bounding box center [635, 300] width 468 height 144
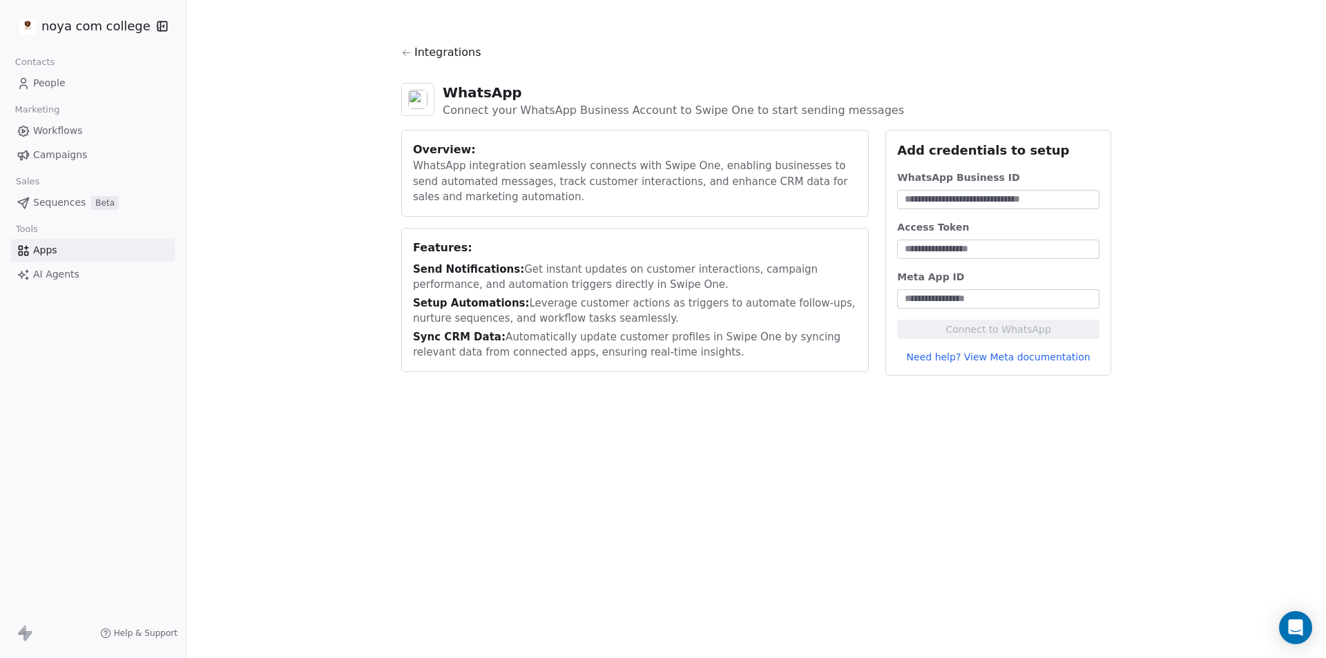
click at [285, 315] on div "Integrations WhatsApp Connect your WhatsApp Business Account to Swipe One to st…" at bounding box center [755, 210] width 1139 height 420
click at [198, 339] on div "Integrations WhatsApp Connect your WhatsApp Business Account to Swipe One to st…" at bounding box center [755, 210] width 1139 height 420
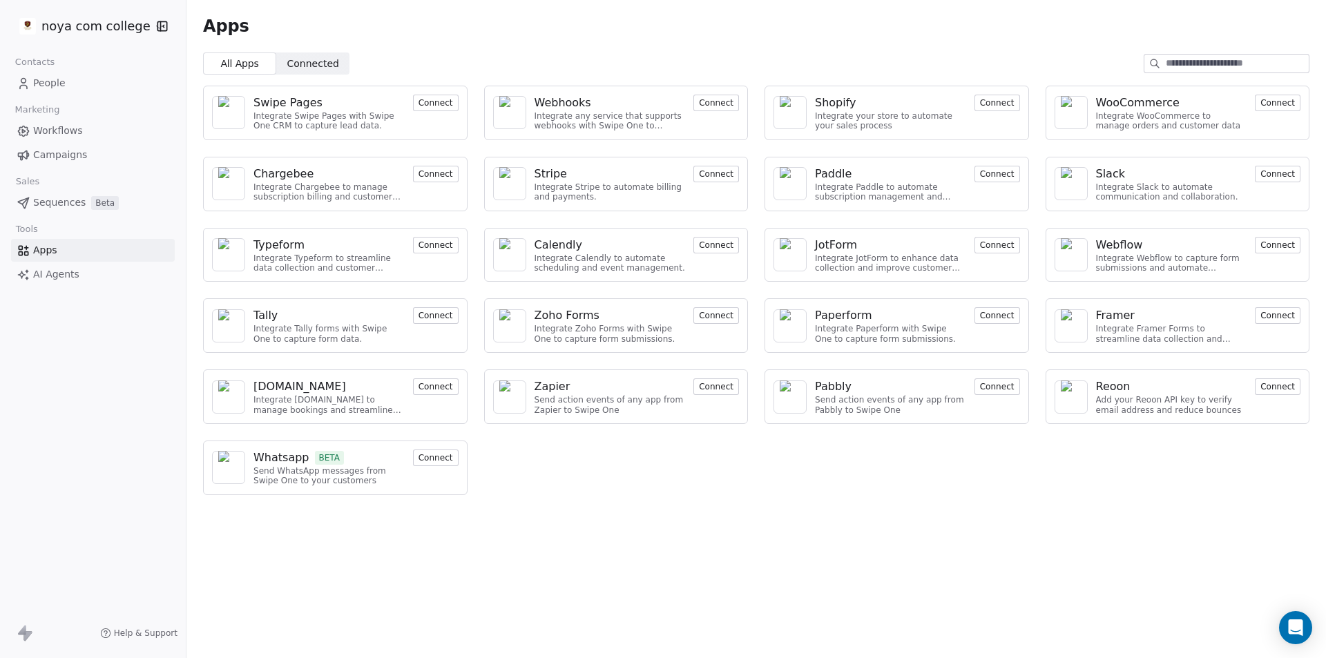
click at [753, 583] on div "Apps All Apps All Apps Connected Connected Swipe Pages Integrate Swipe Pages wi…" at bounding box center [755, 329] width 1139 height 658
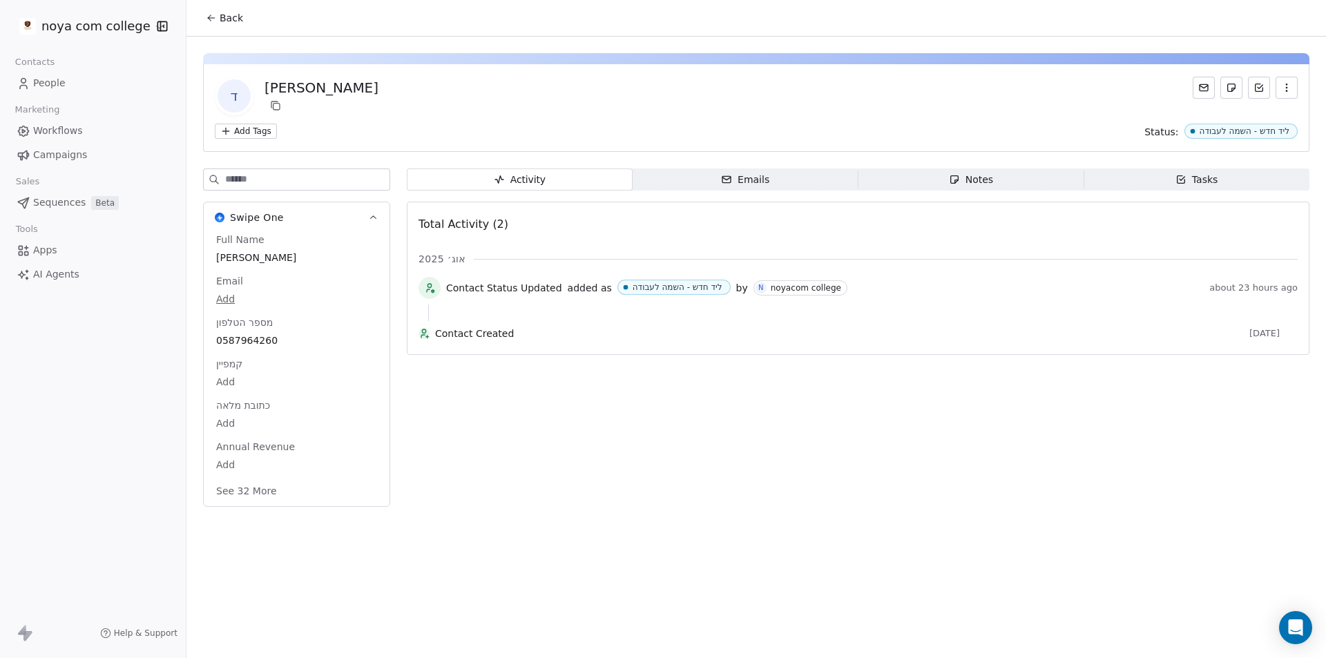
click at [718, 177] on span "Emails Emails" at bounding box center [746, 180] width 226 height 22
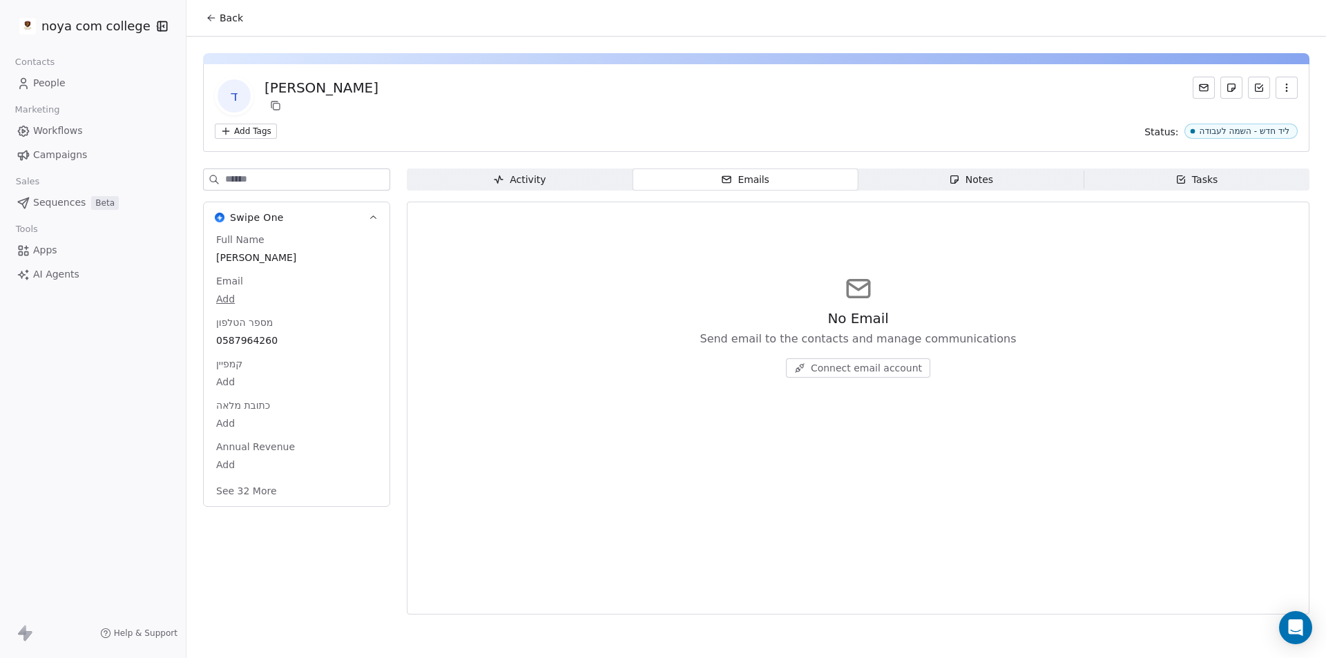
click at [555, 182] on span "Activity Activity" at bounding box center [520, 180] width 226 height 22
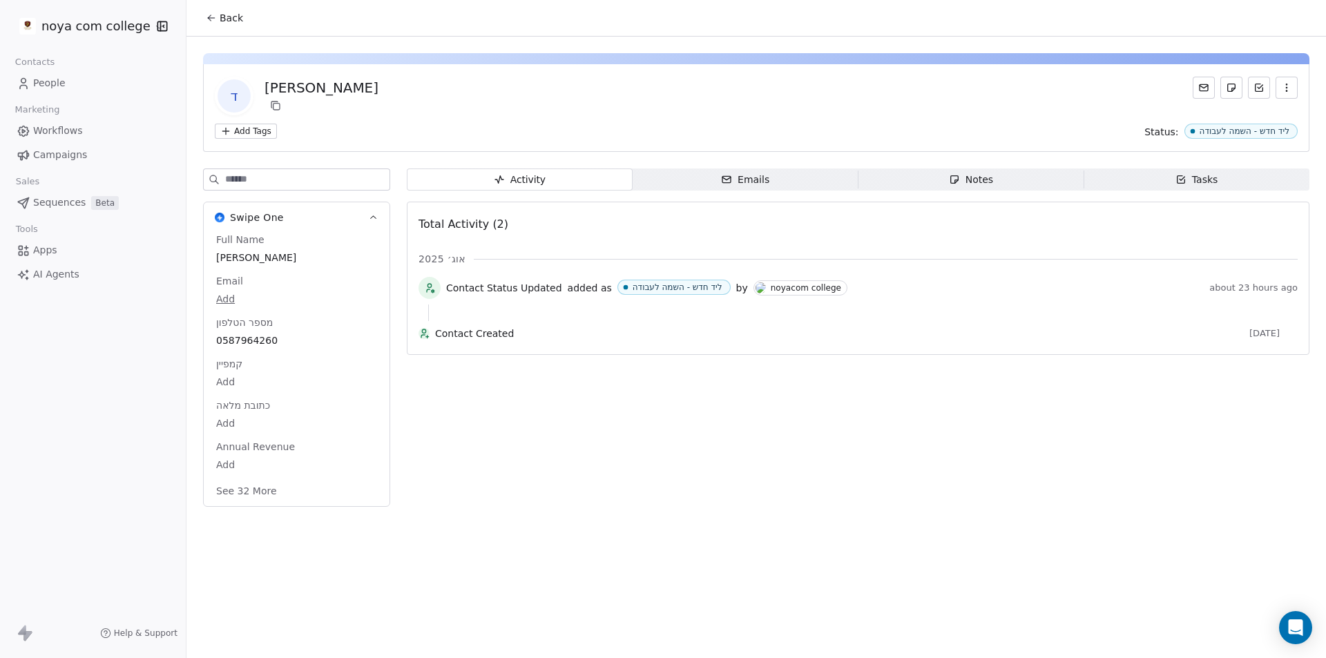
drag, startPoint x: 479, startPoint y: 356, endPoint x: 486, endPoint y: 336, distance: 21.4
click at [486, 336] on span "Contact Created" at bounding box center [839, 334] width 809 height 14
click at [584, 443] on div "Activity Activity Emails Emails Notes Notes Tasks Tasks Total Activity (2) אוג׳…" at bounding box center [858, 342] width 903 height 347
drag, startPoint x: 592, startPoint y: 488, endPoint x: 648, endPoint y: 489, distance: 55.9
click at [648, 489] on div "Activity Activity Emails Emails Notes Notes Tasks Tasks Total Activity (2) אוג׳…" at bounding box center [858, 342] width 903 height 347
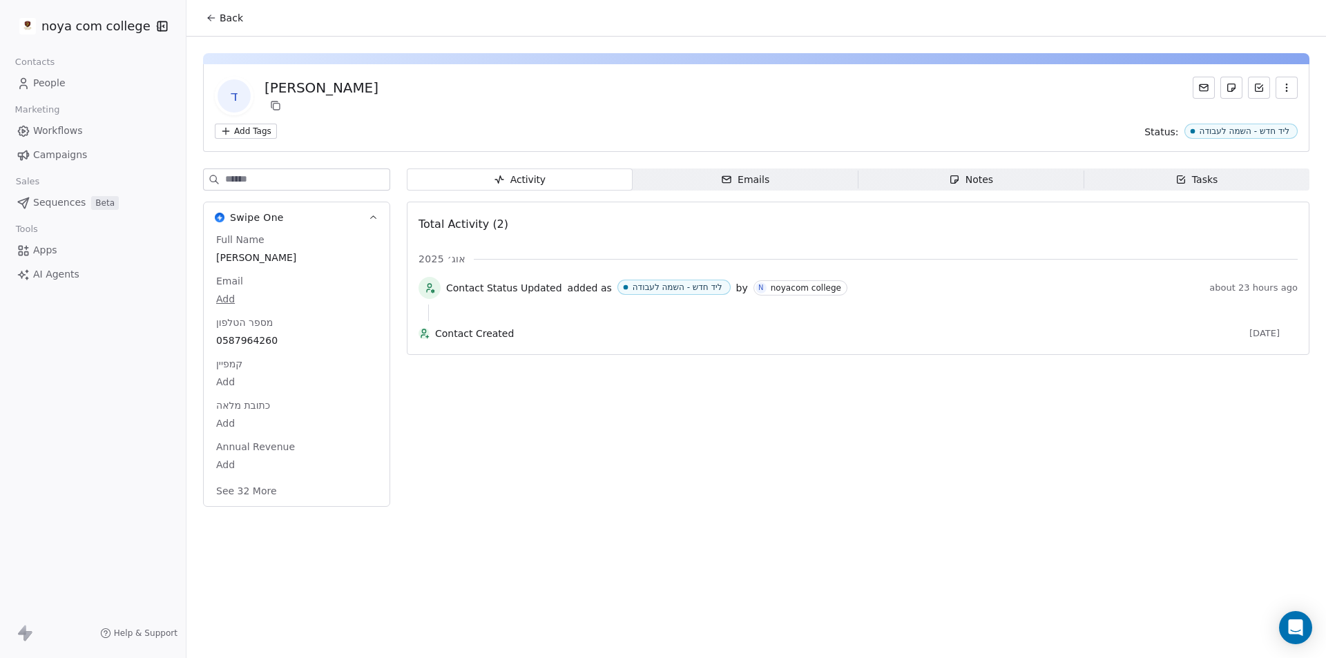
click at [135, 273] on link "AI Agents" at bounding box center [93, 274] width 164 height 23
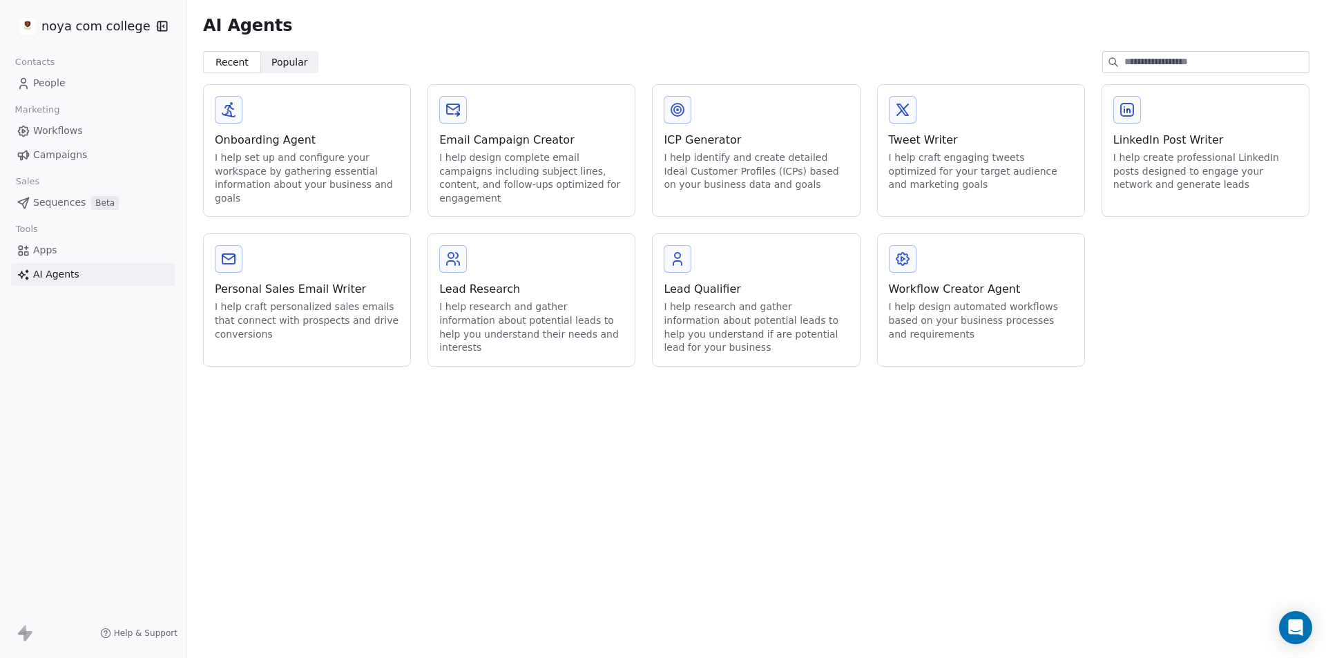
click at [296, 59] on span "Popular" at bounding box center [289, 62] width 37 height 15
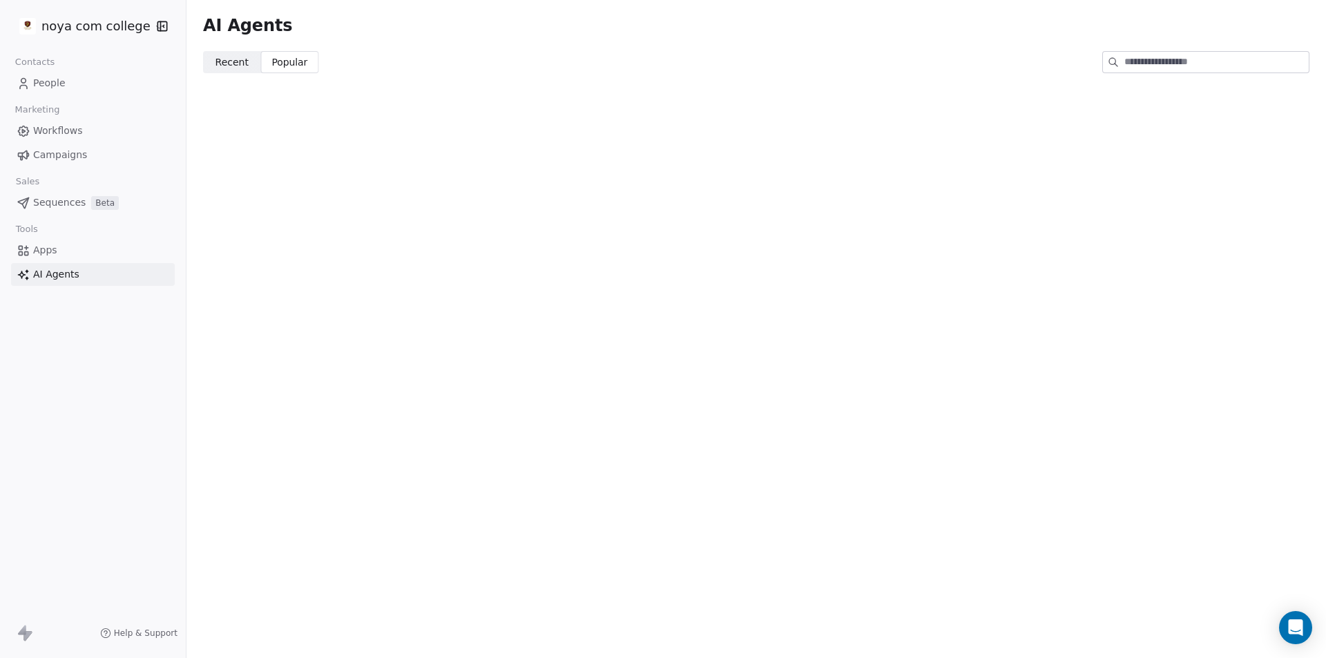
click at [230, 59] on span "Recent" at bounding box center [231, 62] width 33 height 15
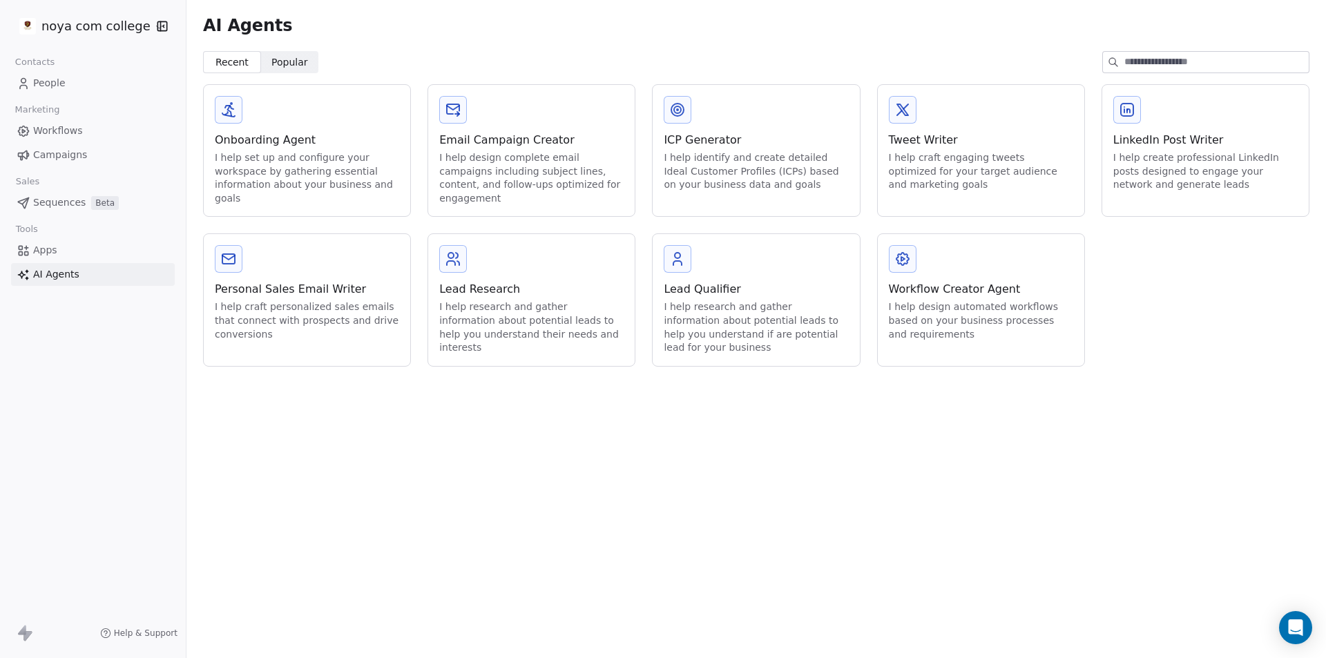
click at [59, 81] on span "People" at bounding box center [49, 83] width 32 height 15
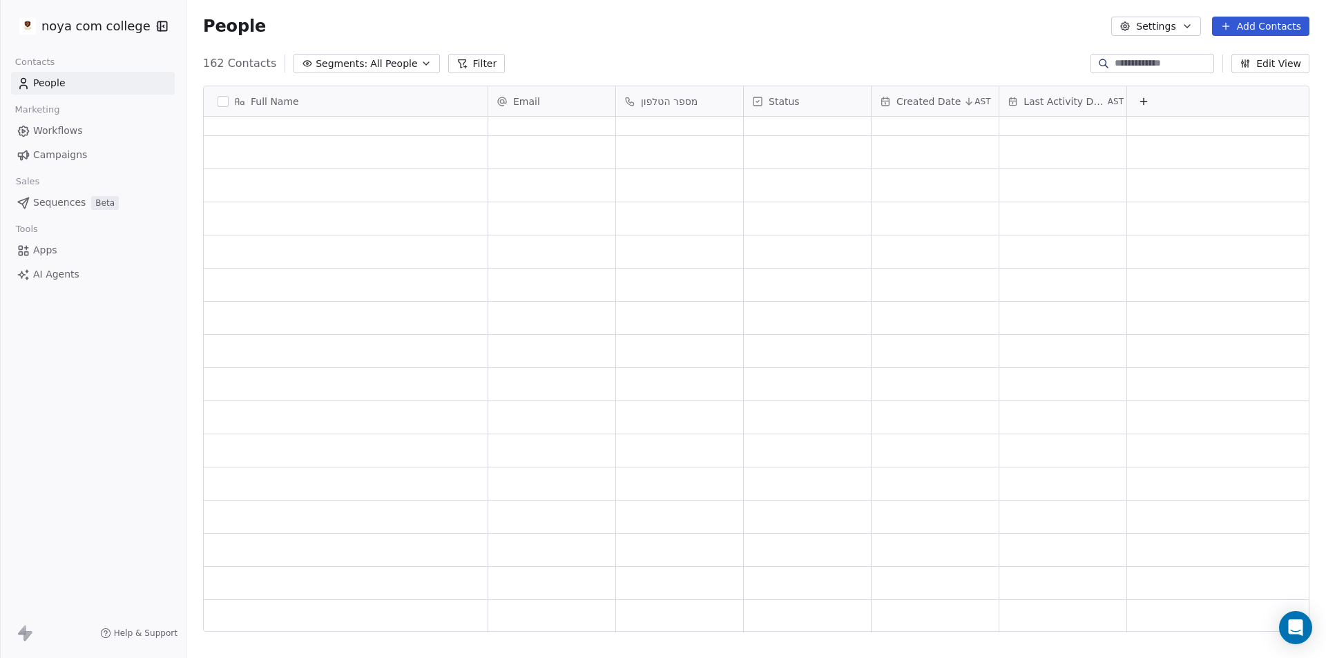
scroll to position [10, 0]
click at [626, 35] on div "People Settings Add Contacts" at bounding box center [755, 26] width 1139 height 52
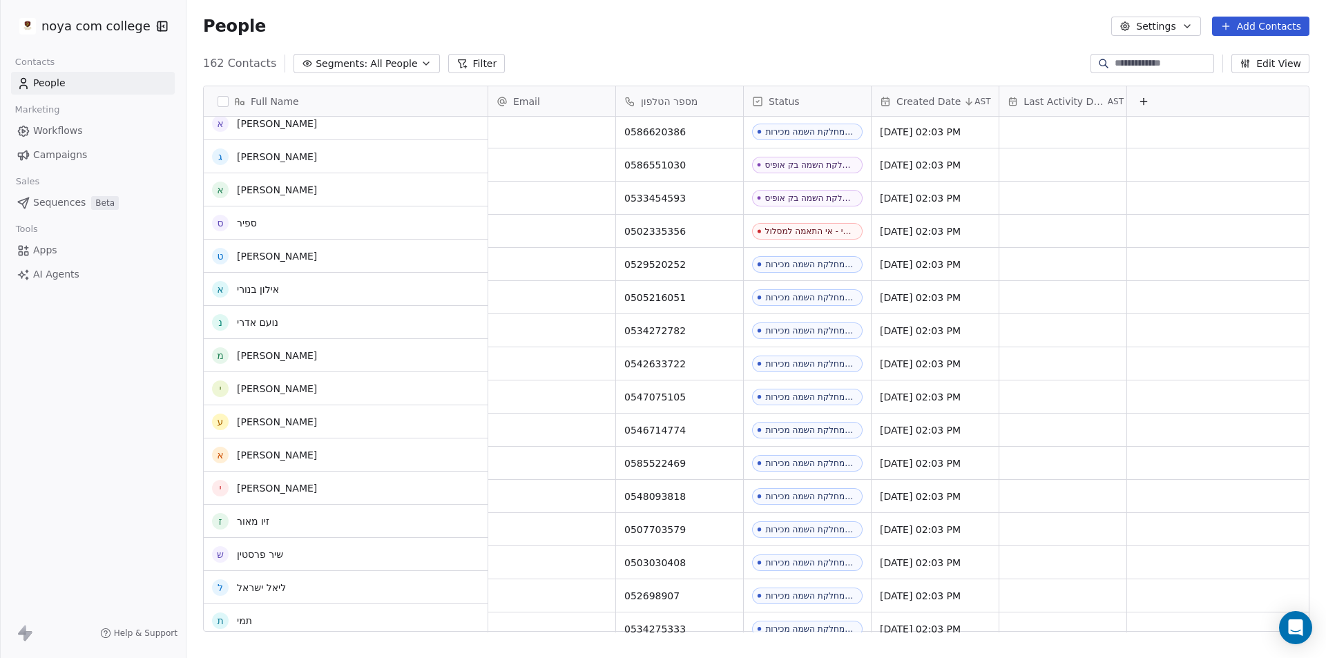
scroll to position [2437, 0]
